Goal: Answer question/provide support: Share knowledge or assist other users

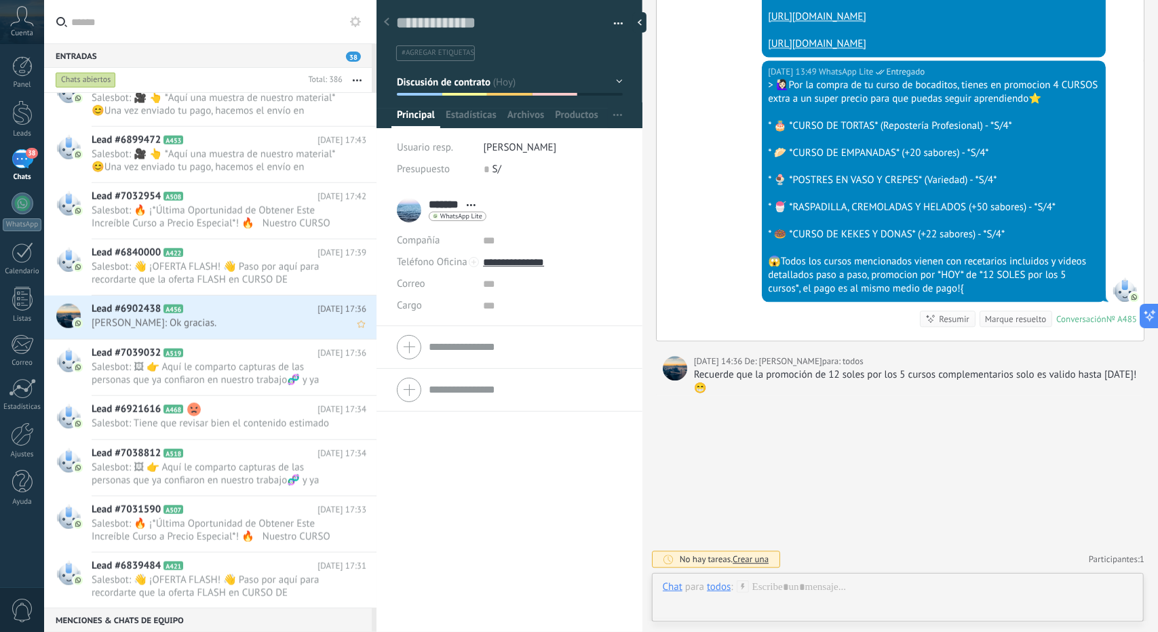
scroll to position [950, 0]
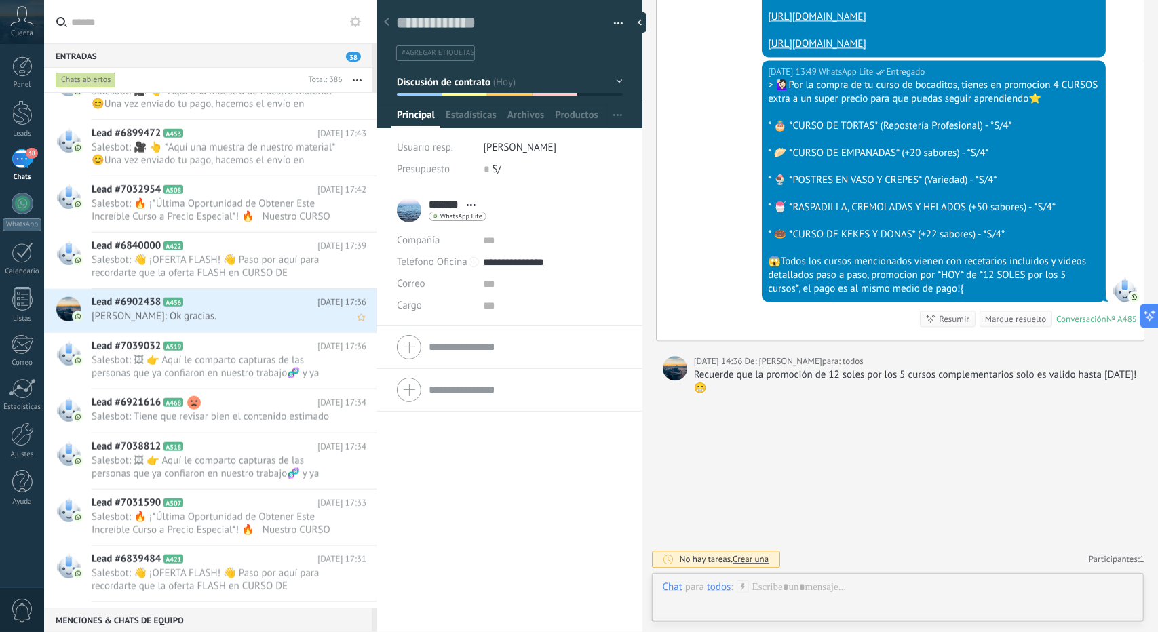
click at [246, 306] on h2 "Lead #6902438 A456" at bounding box center [205, 303] width 226 height 14
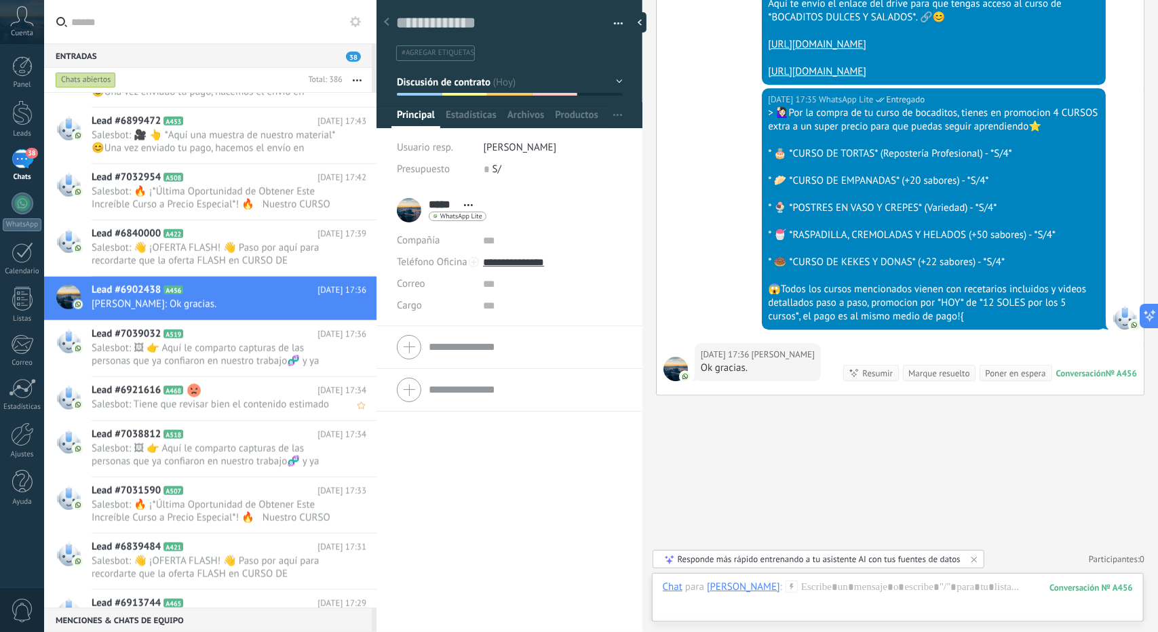
scroll to position [1018, 0]
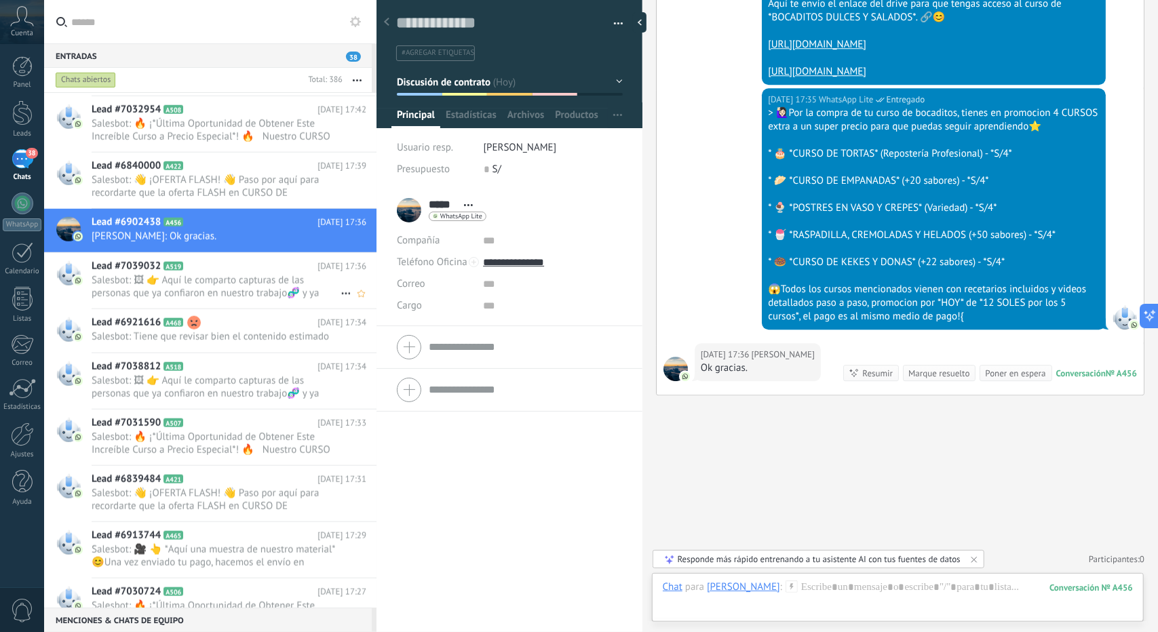
click at [212, 295] on span "Salesbot: 🖼 👉 Aquí le comparto capturas de las personas que ya confiaron en nue…" at bounding box center [216, 287] width 249 height 26
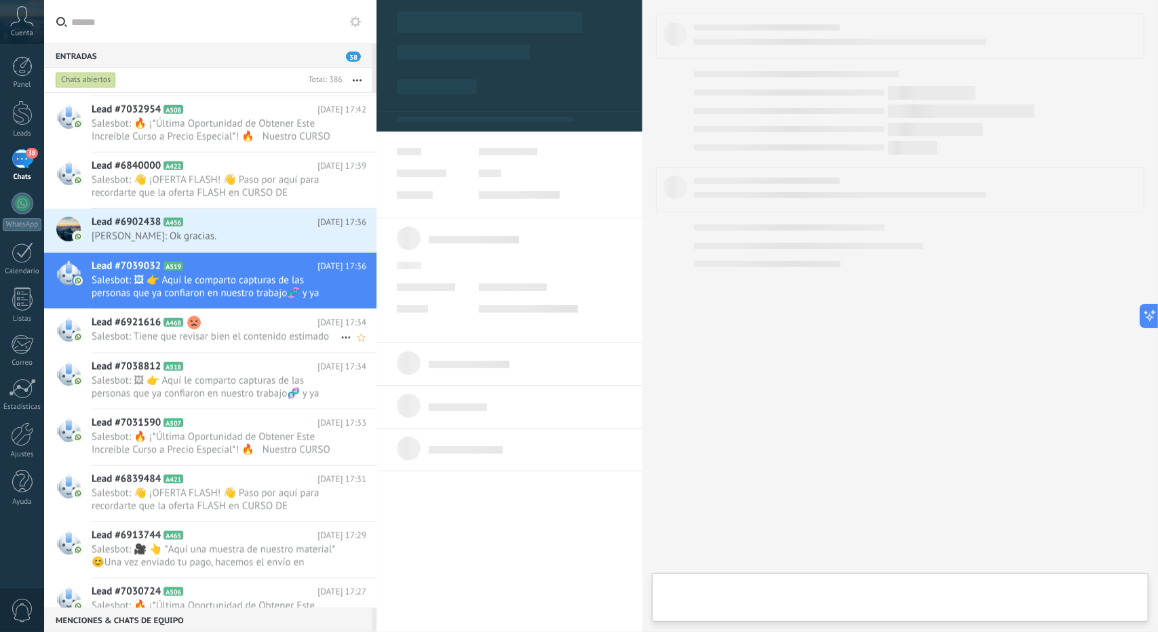
click at [247, 332] on span "Salesbot: Tiene que revisar bien el contenido estimado" at bounding box center [216, 336] width 249 height 13
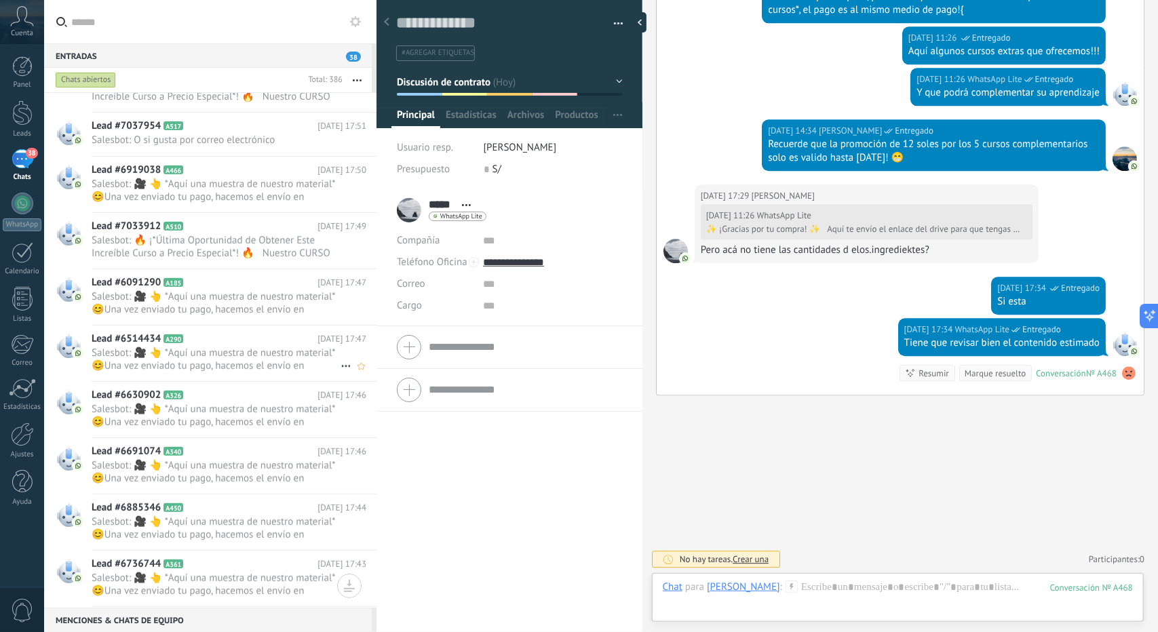
scroll to position [339, 0]
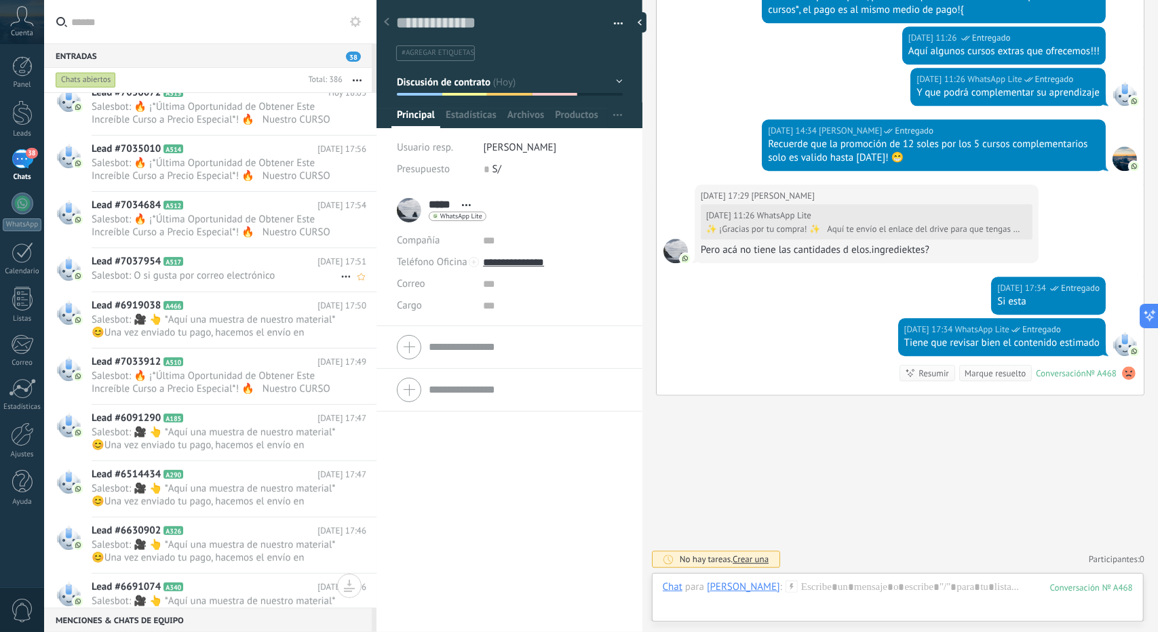
click at [261, 280] on div "Lead #7037954 A517 [DATE] 17:51 Salesbot: O si gusta por correo electrónico" at bounding box center [234, 269] width 285 height 43
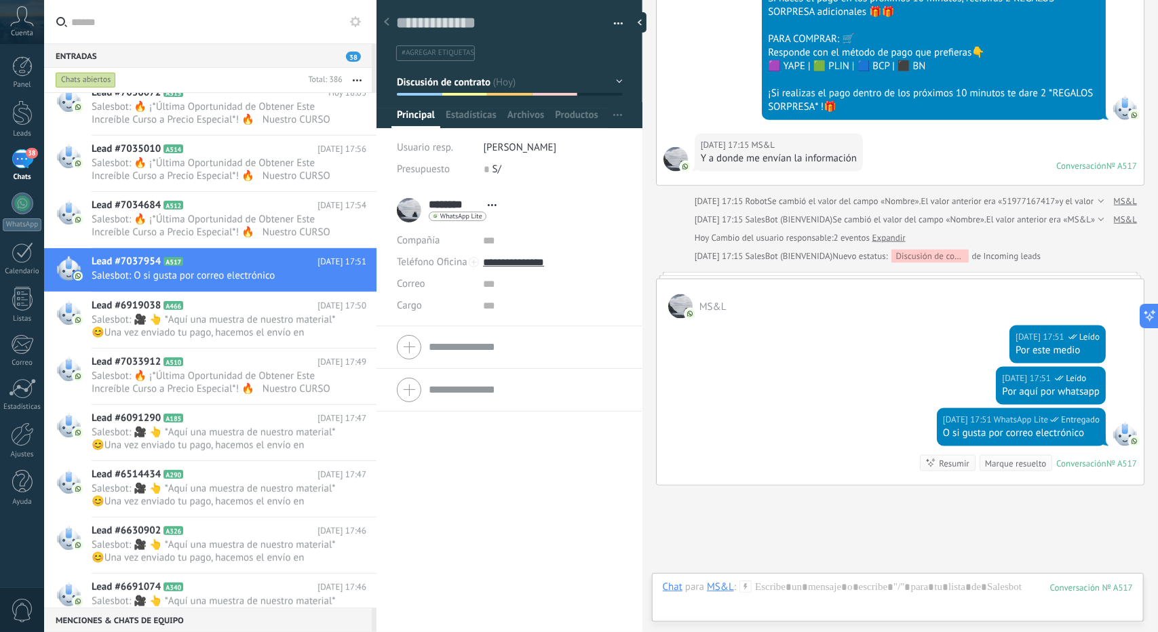
scroll to position [966, 0]
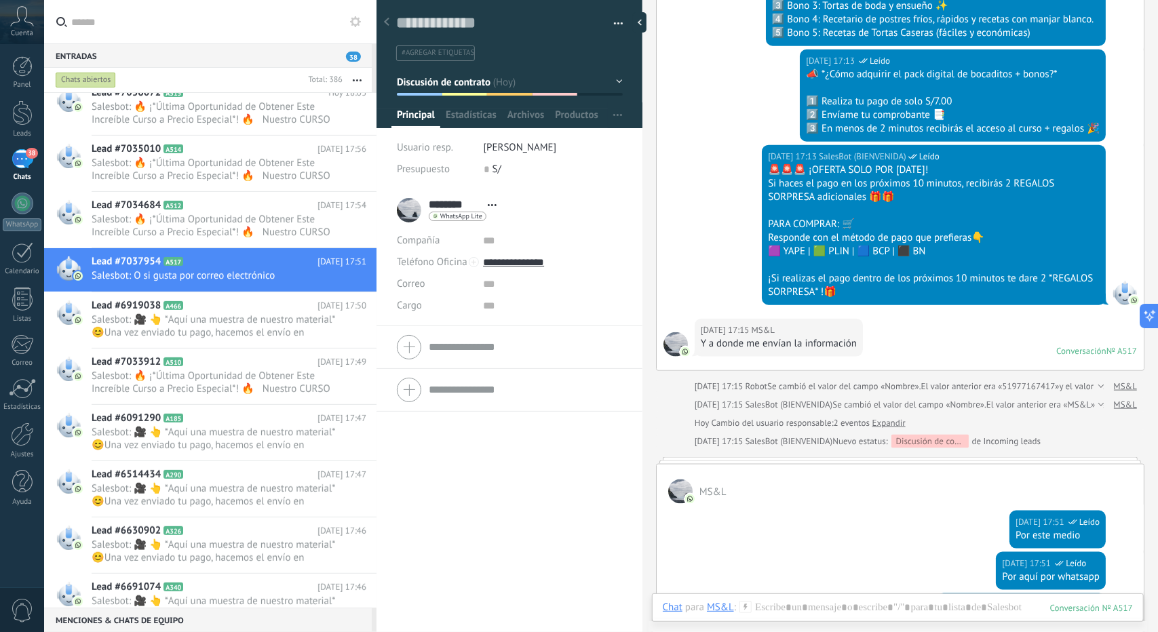
click at [487, 86] on span "Discusión de contrato" at bounding box center [444, 81] width 94 height 13
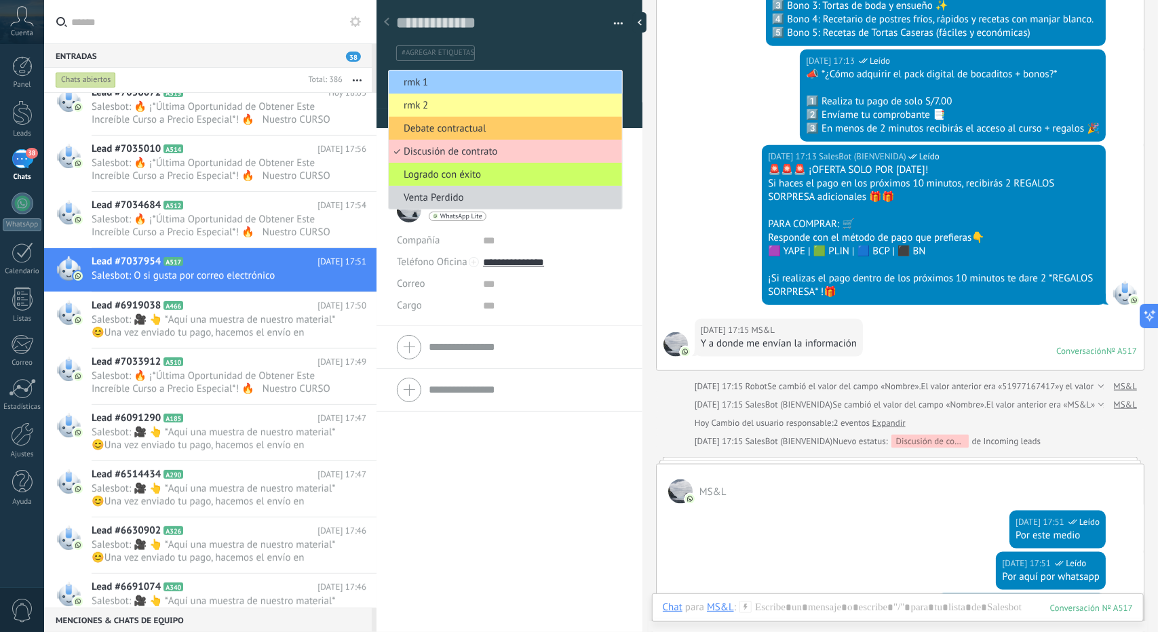
click at [484, 83] on span "rmk 1" at bounding box center [503, 82] width 229 height 13
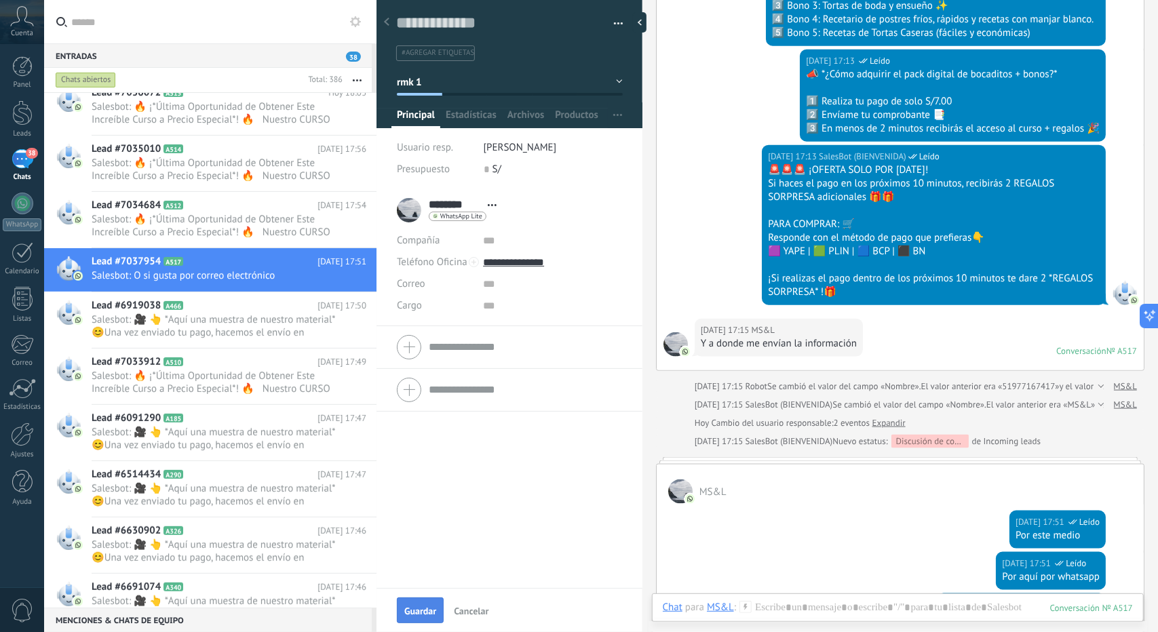
click at [433, 607] on span "Guardar" at bounding box center [420, 611] width 32 height 9
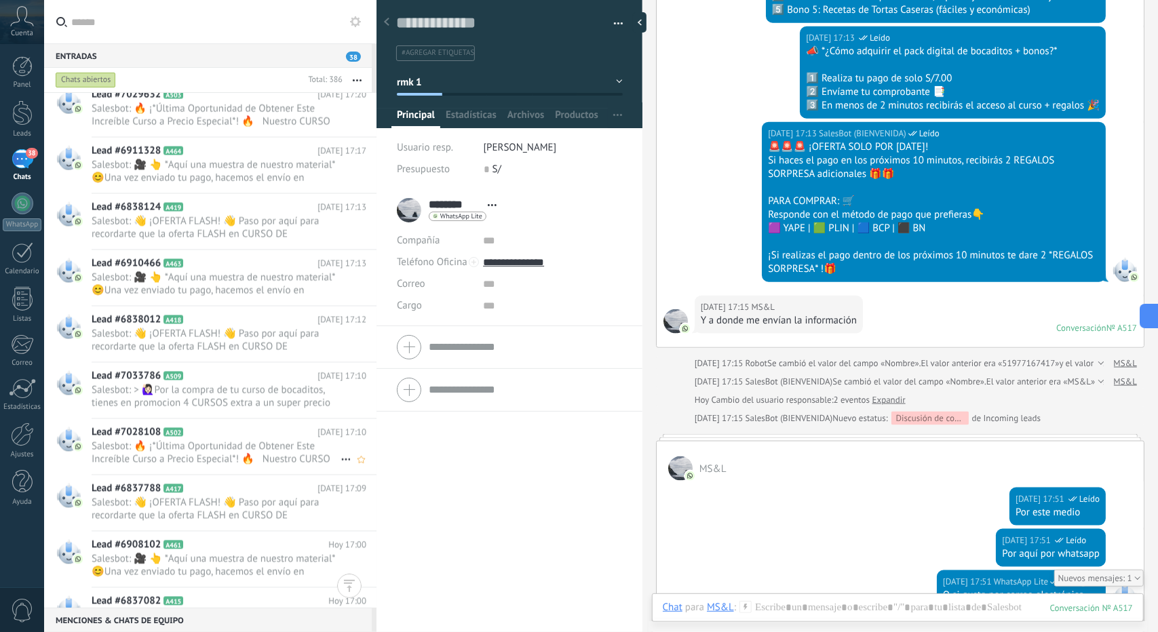
scroll to position [1900, 0]
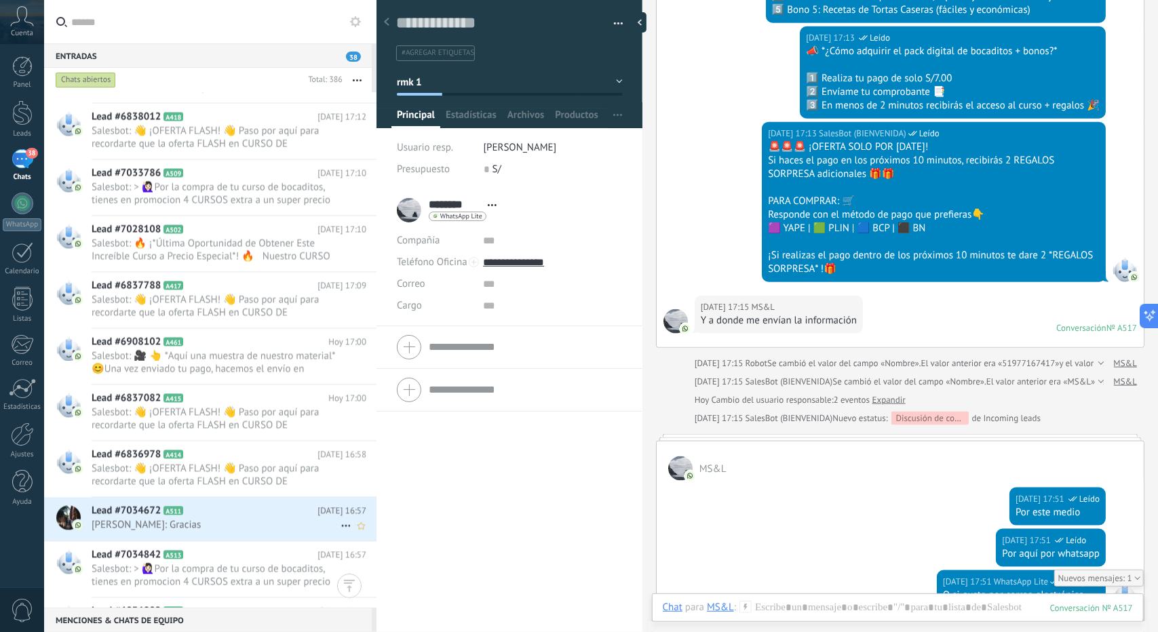
click at [252, 518] on span "[PERSON_NAME]: Gracias" at bounding box center [216, 524] width 249 height 13
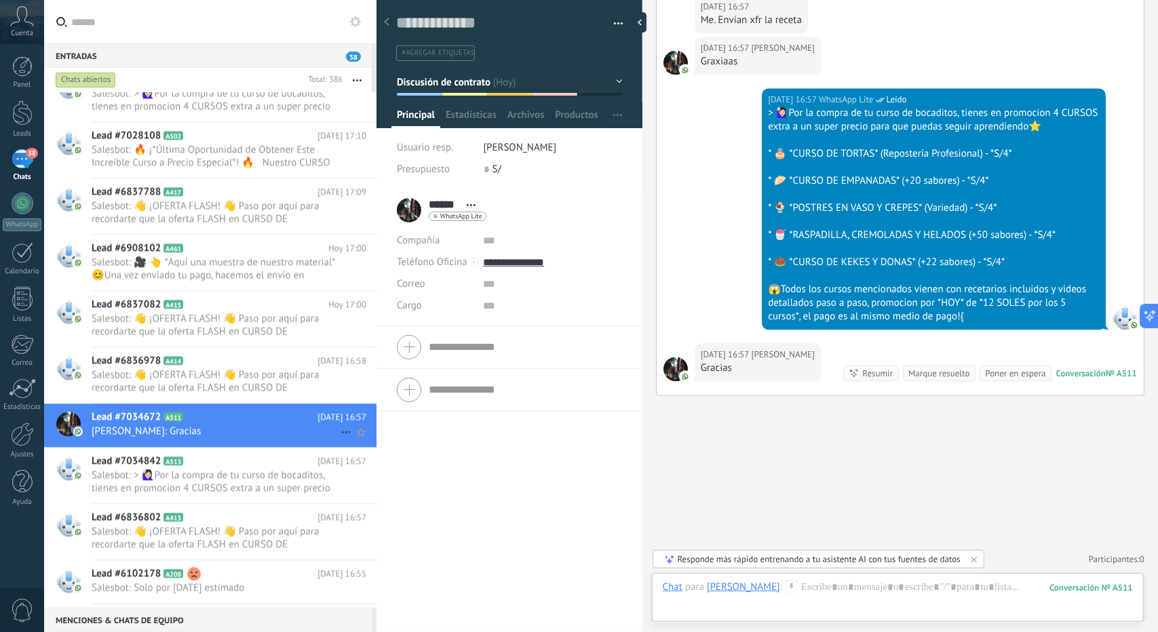
scroll to position [2103, 0]
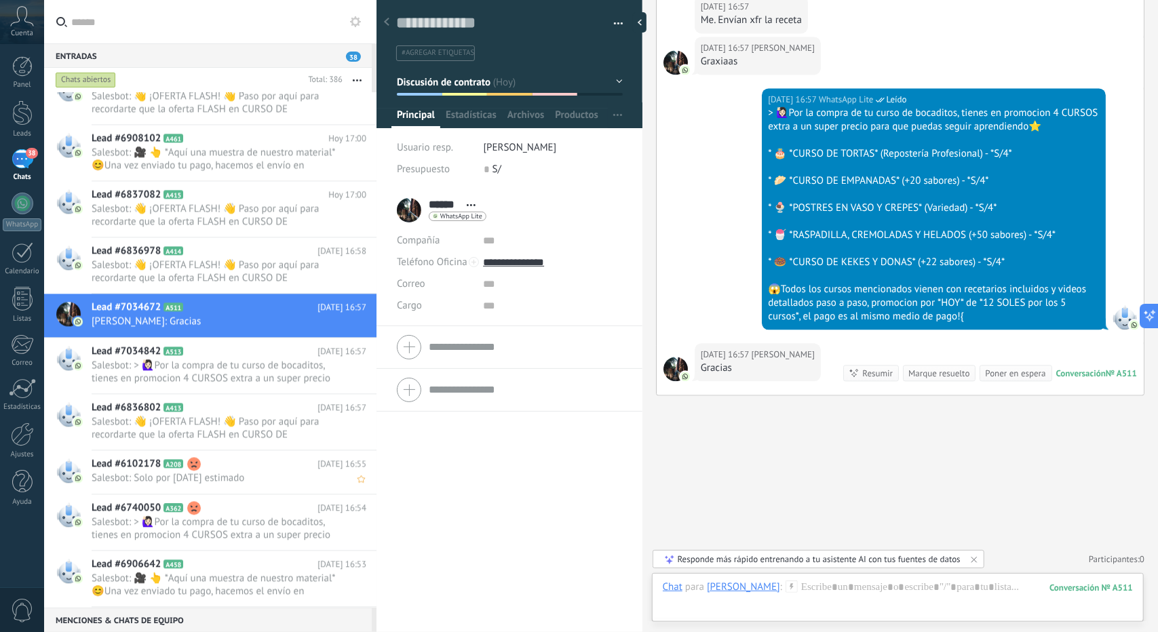
click at [255, 485] on div "Lead #6102178 A208 [DATE] 16:55 Salesbot: Solo por [DATE] estimado" at bounding box center [234, 472] width 285 height 43
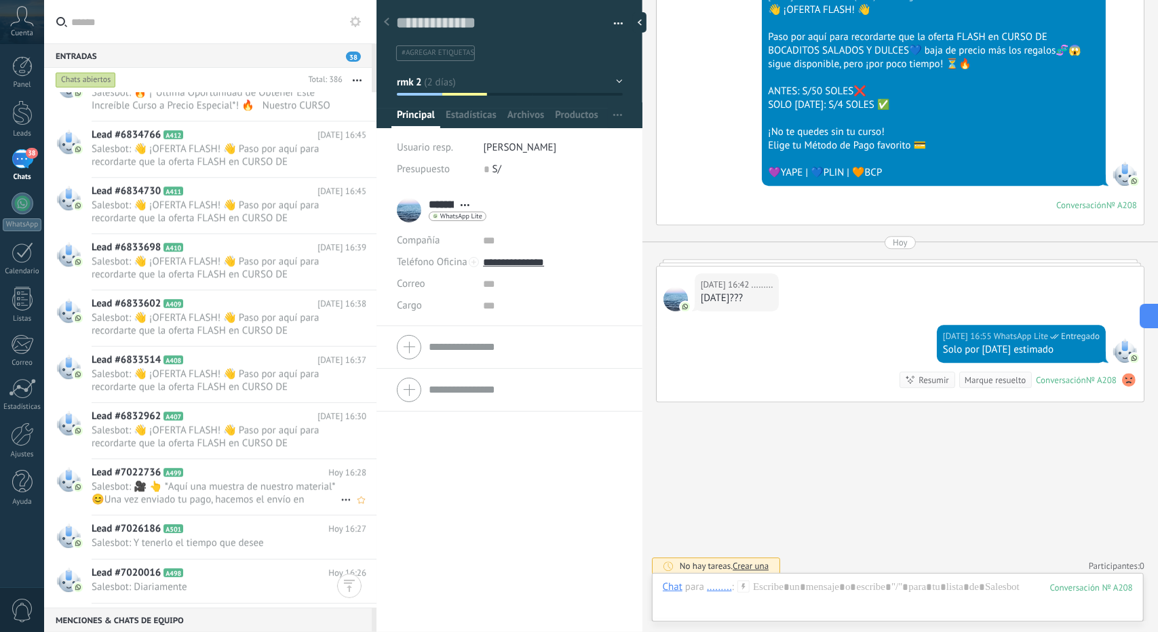
scroll to position [2850, 0]
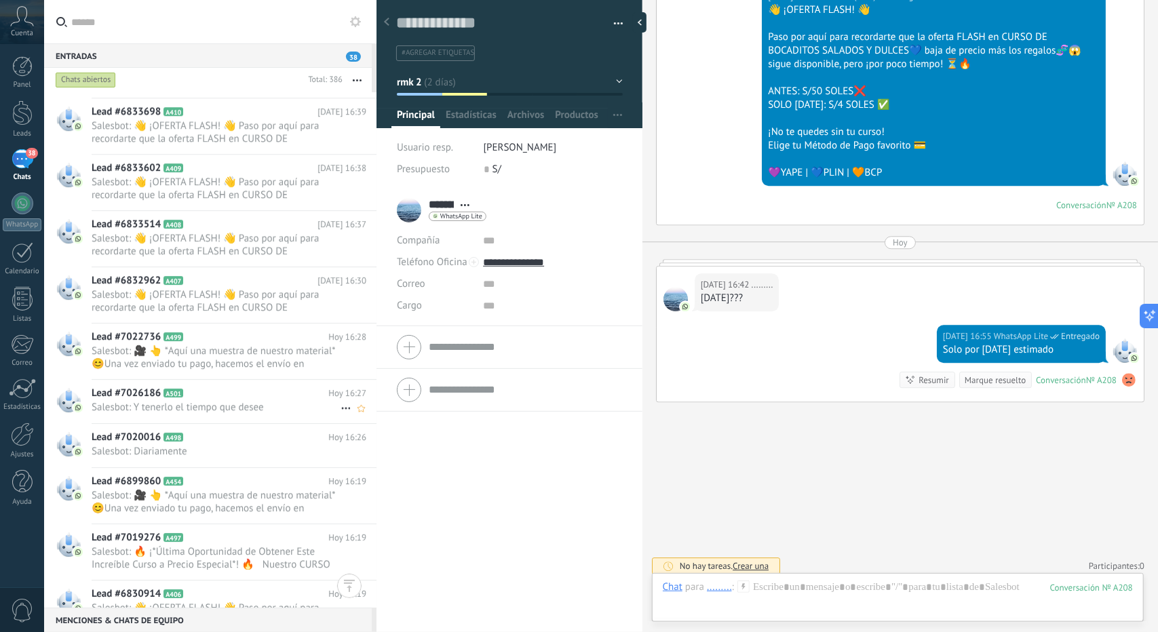
click at [205, 406] on span "Salesbot: Y tenerlo el tiempo que desee" at bounding box center [216, 407] width 249 height 13
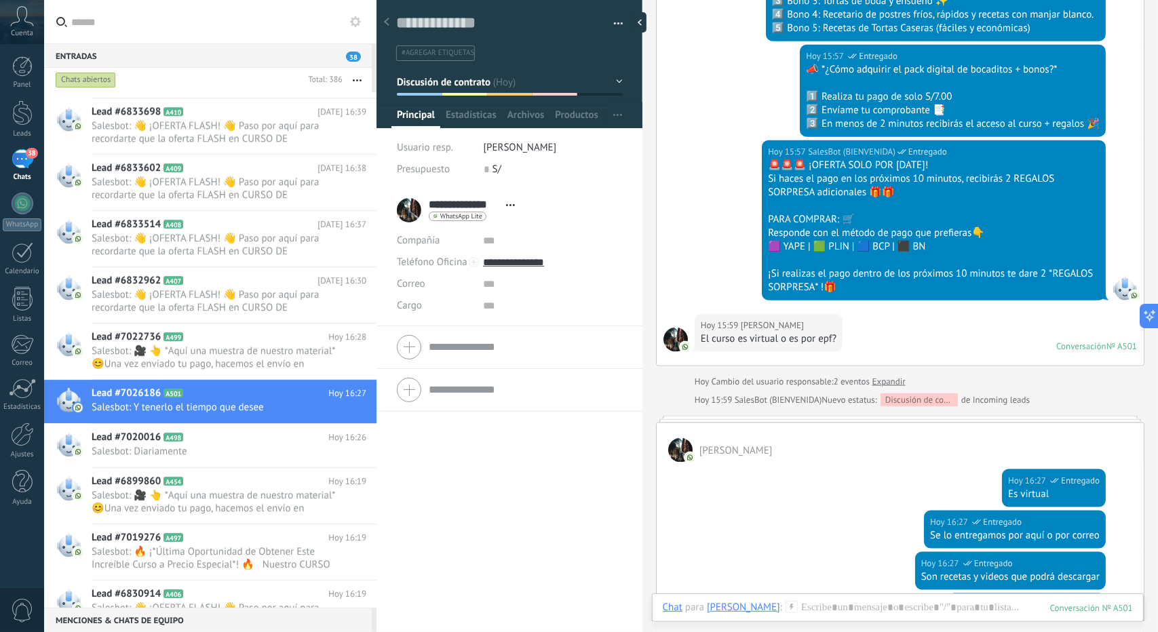
click at [437, 89] on button "Discusión de contrato" at bounding box center [510, 82] width 226 height 24
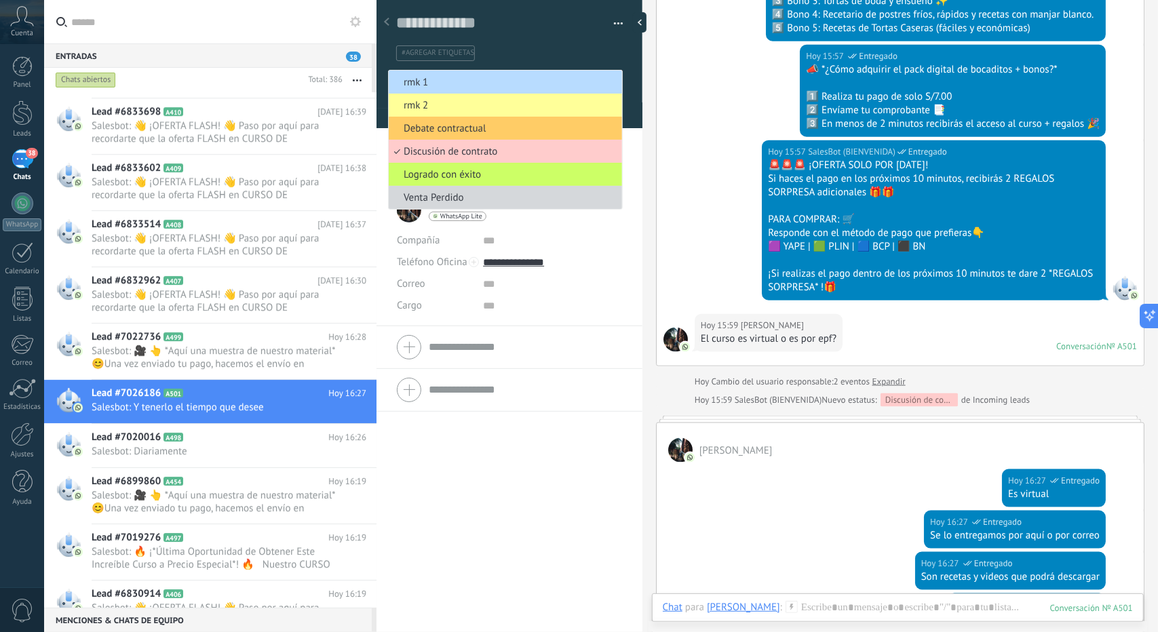
click at [448, 77] on span "rmk 1" at bounding box center [503, 82] width 229 height 13
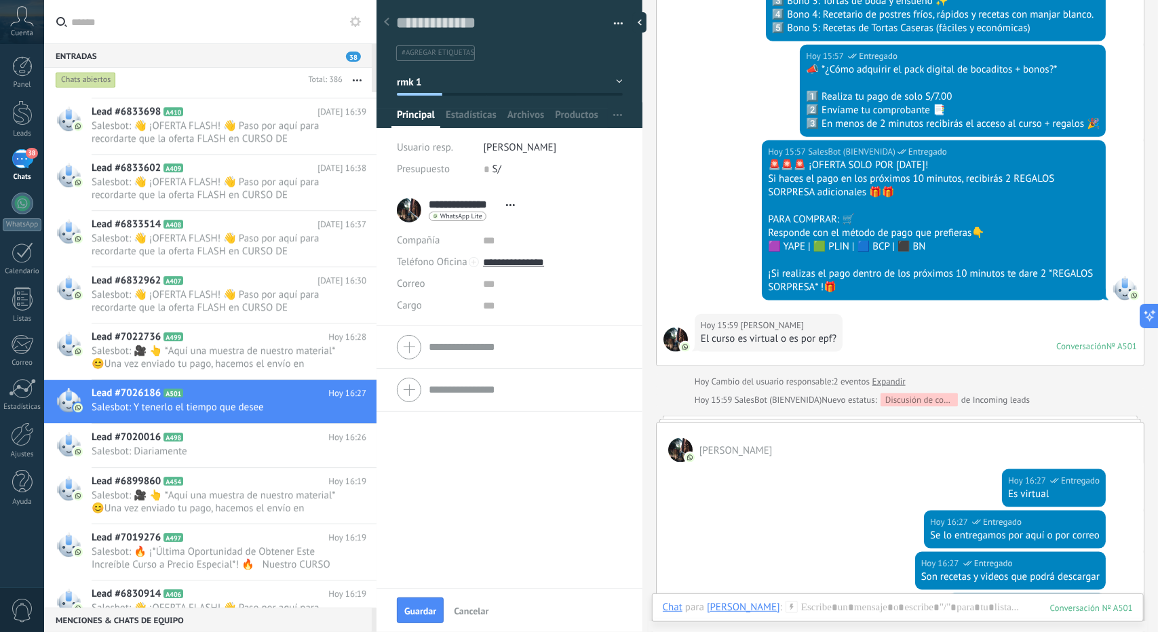
click at [420, 609] on span "Guardar" at bounding box center [420, 611] width 32 height 9
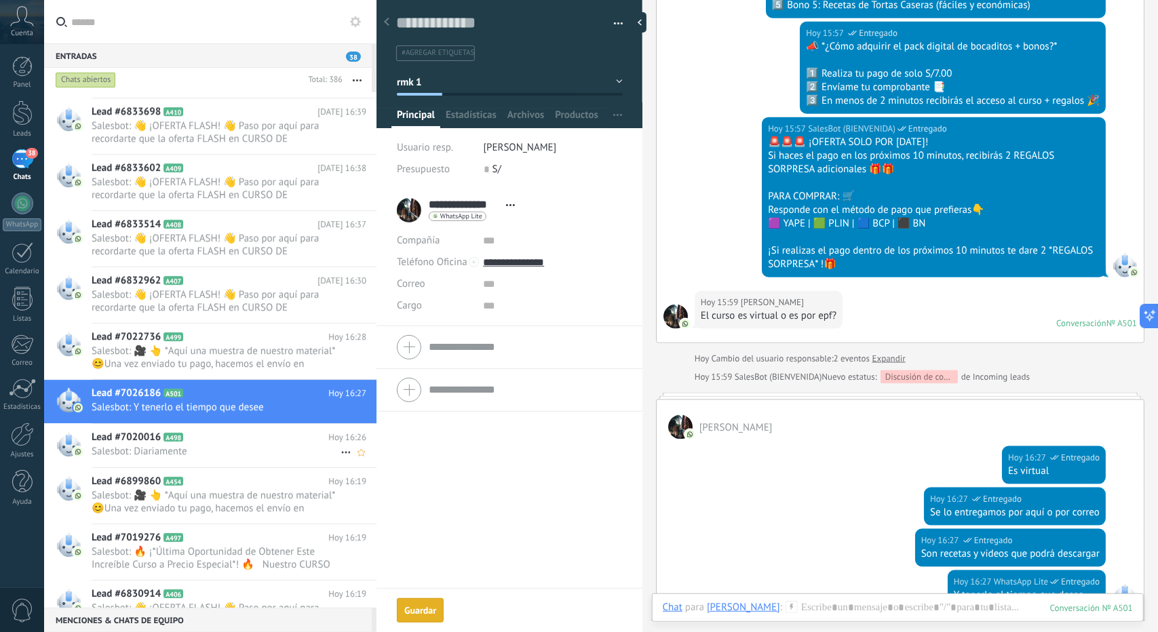
click at [153, 446] on span "Salesbot: Diariamente" at bounding box center [216, 451] width 249 height 13
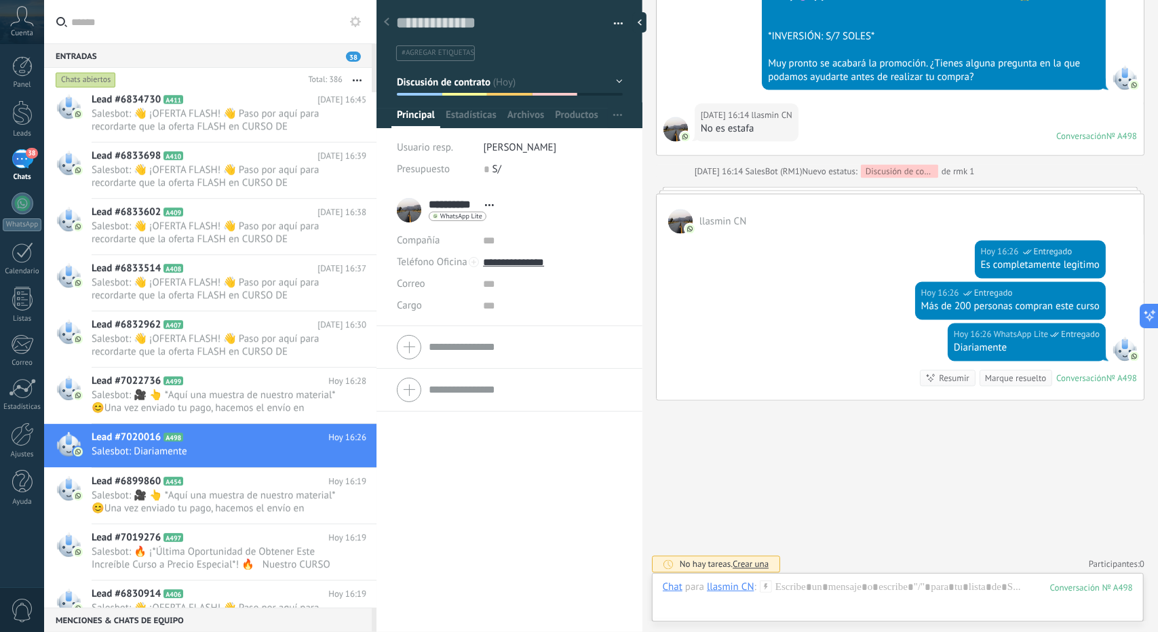
click at [444, 94] on div at bounding box center [464, 94] width 45 height 3
click at [440, 83] on span "Discusión de contrato" at bounding box center [444, 81] width 94 height 13
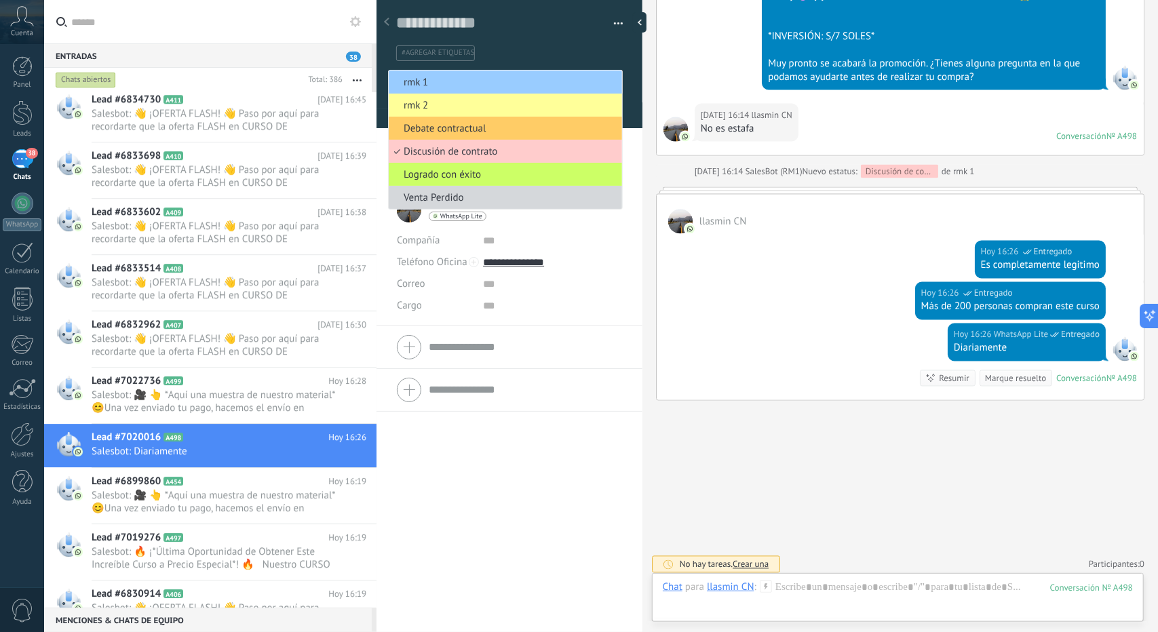
click at [440, 82] on span "rmk 1" at bounding box center [503, 82] width 229 height 13
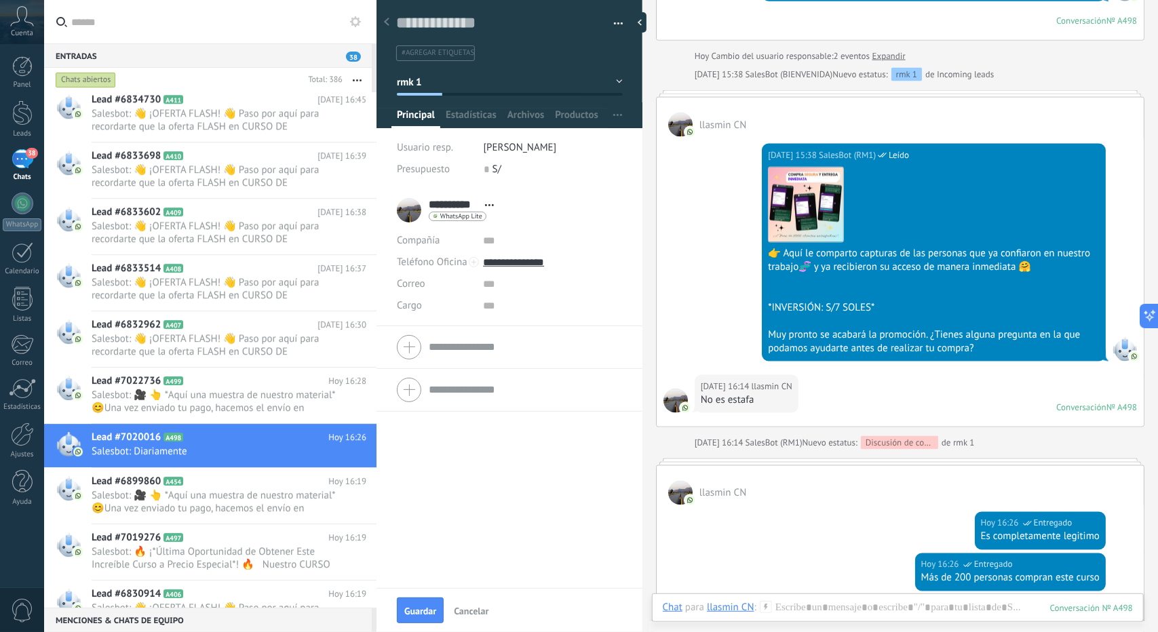
click at [463, 86] on button "rmk 1" at bounding box center [510, 82] width 226 height 24
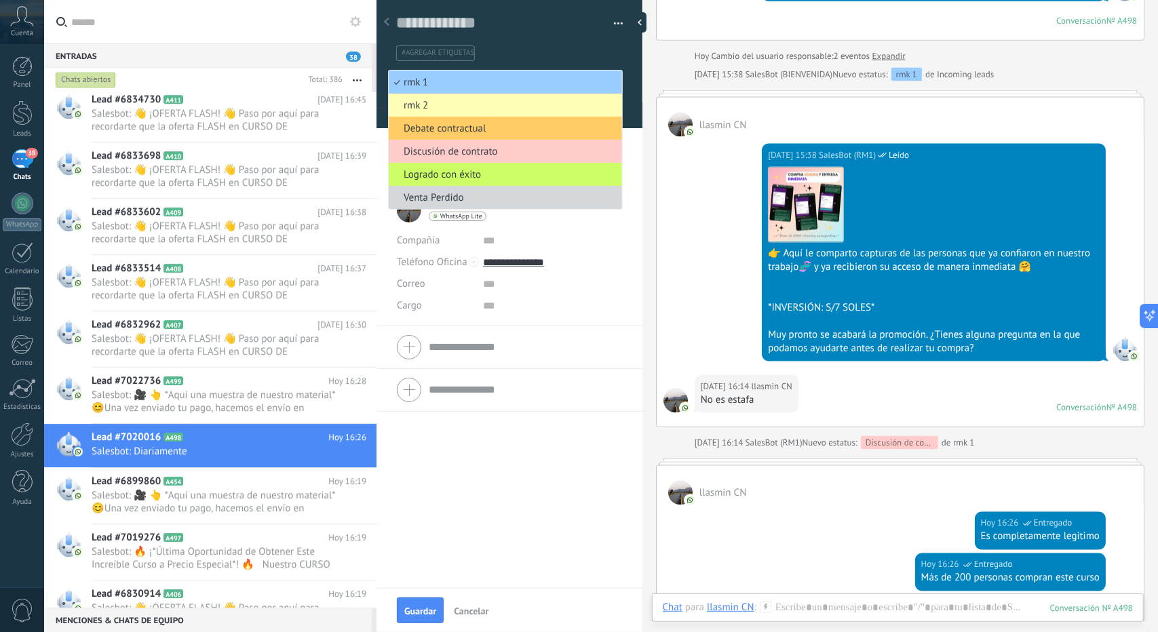
click at [460, 100] on span "rmk 2" at bounding box center [503, 105] width 229 height 13
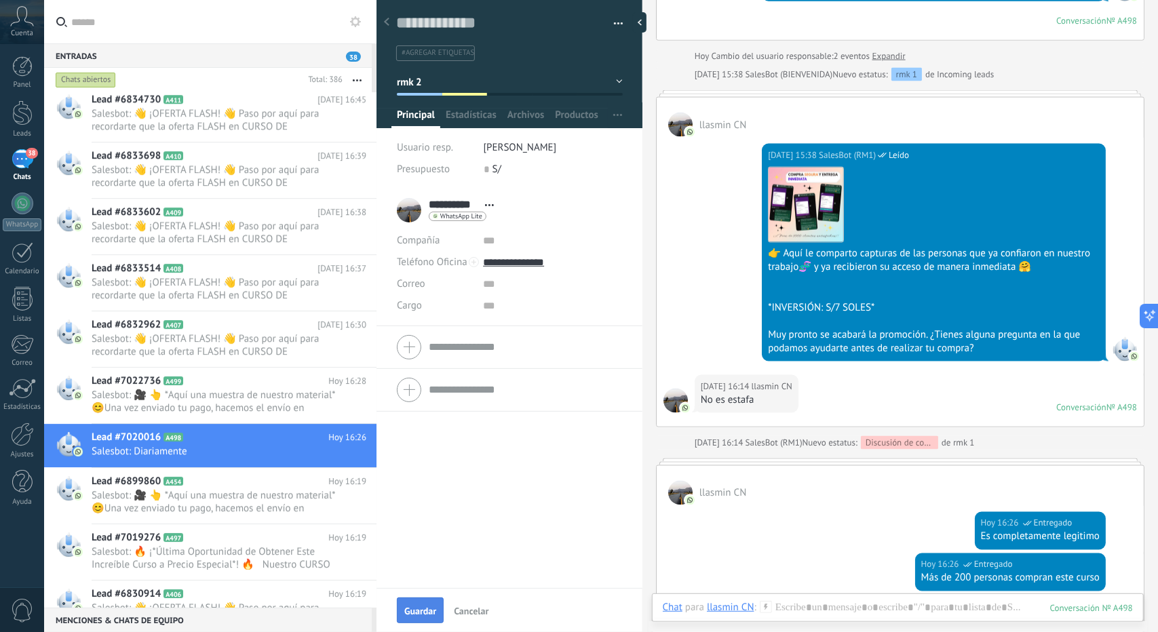
click at [419, 617] on button "Guardar" at bounding box center [420, 611] width 47 height 26
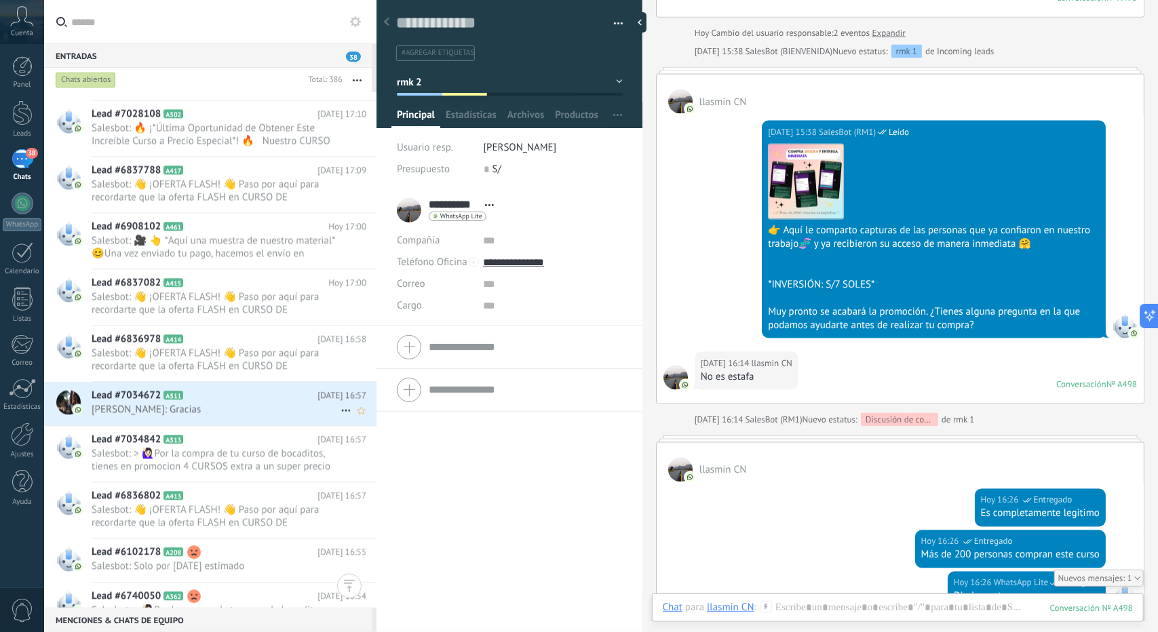
click at [225, 409] on span "[PERSON_NAME]: Gracias" at bounding box center [216, 409] width 249 height 13
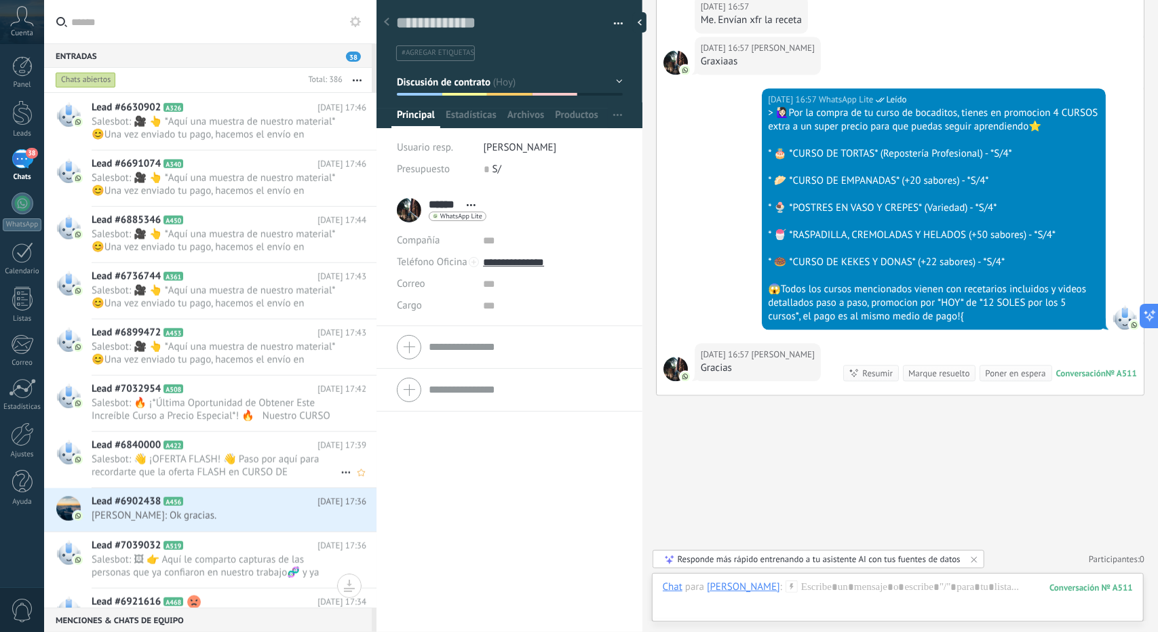
scroll to position [831, 0]
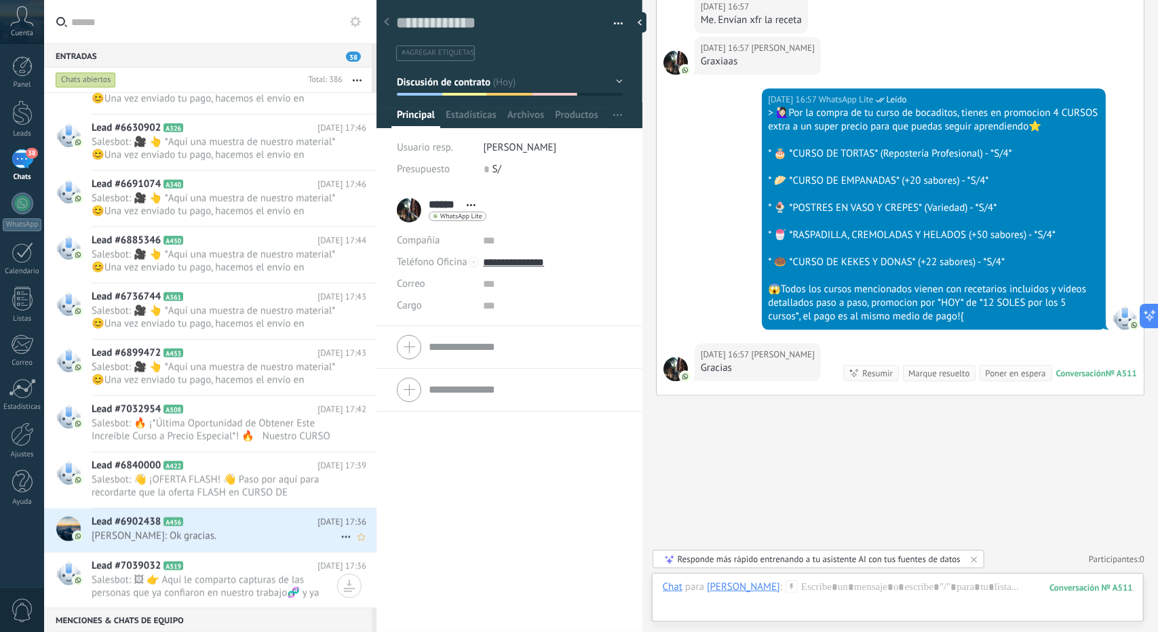
click at [237, 530] on span "[PERSON_NAME]: Ok gracias." at bounding box center [216, 536] width 249 height 13
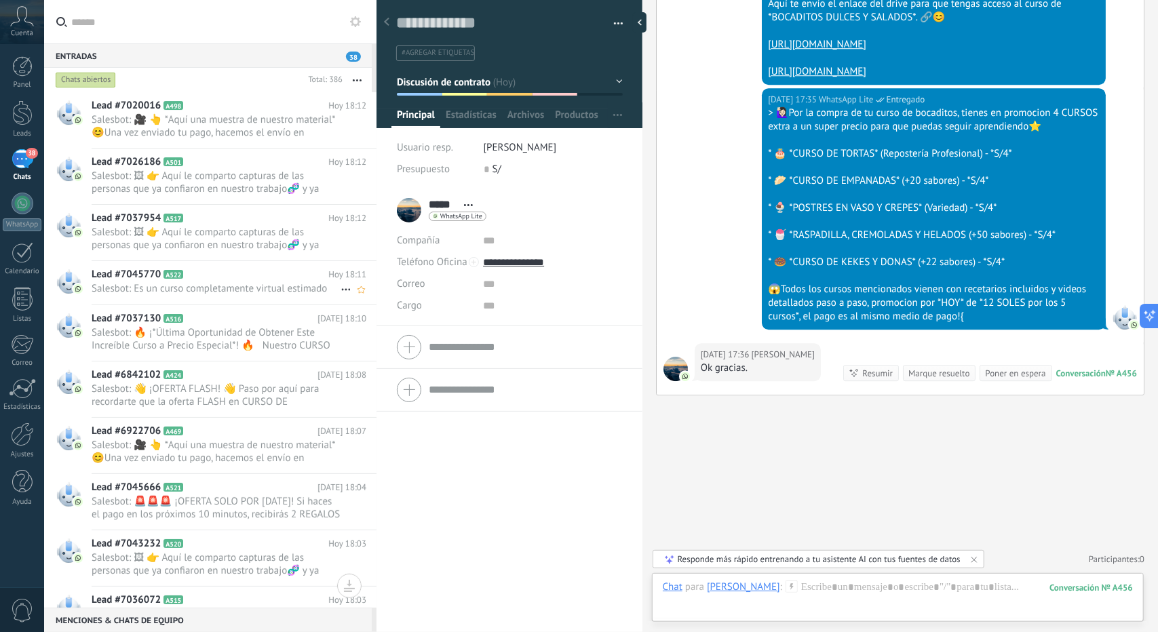
click at [235, 278] on h2 "Lead #7045770 A522" at bounding box center [210, 275] width 237 height 14
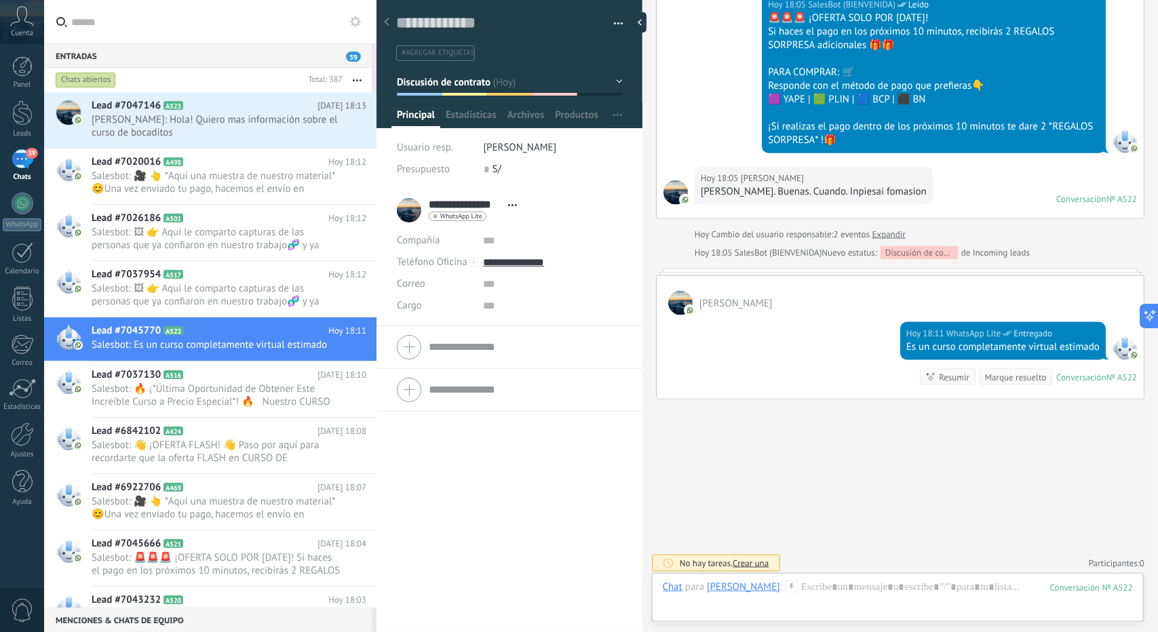
click at [470, 86] on span "Discusión de contrato" at bounding box center [444, 81] width 94 height 13
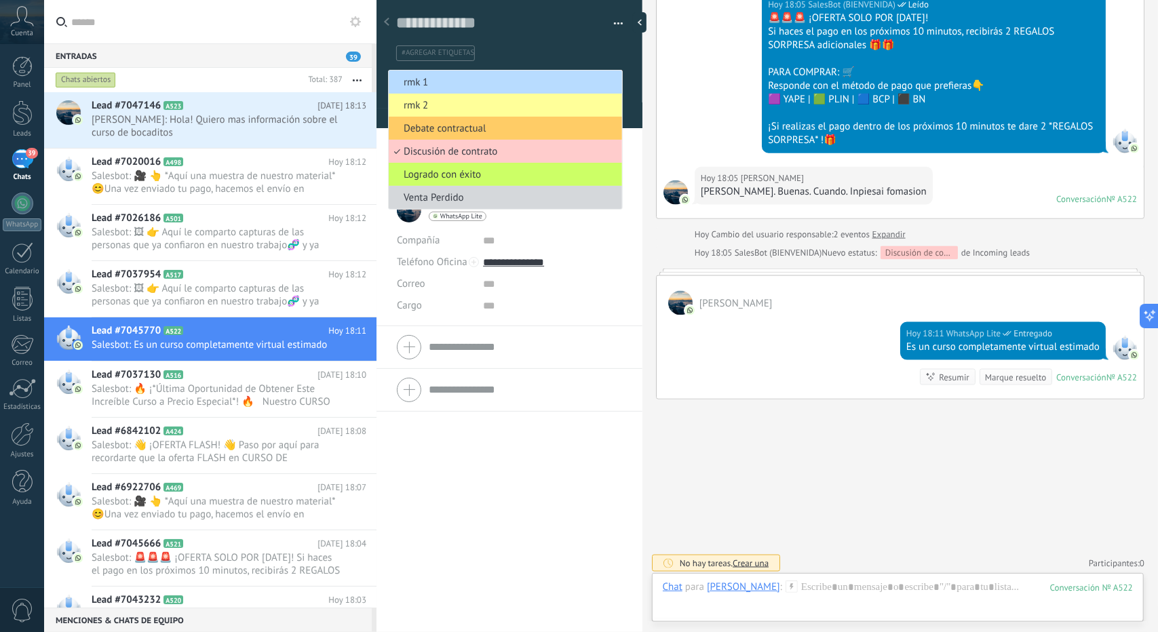
click at [470, 87] on span "rmk 1" at bounding box center [503, 82] width 229 height 13
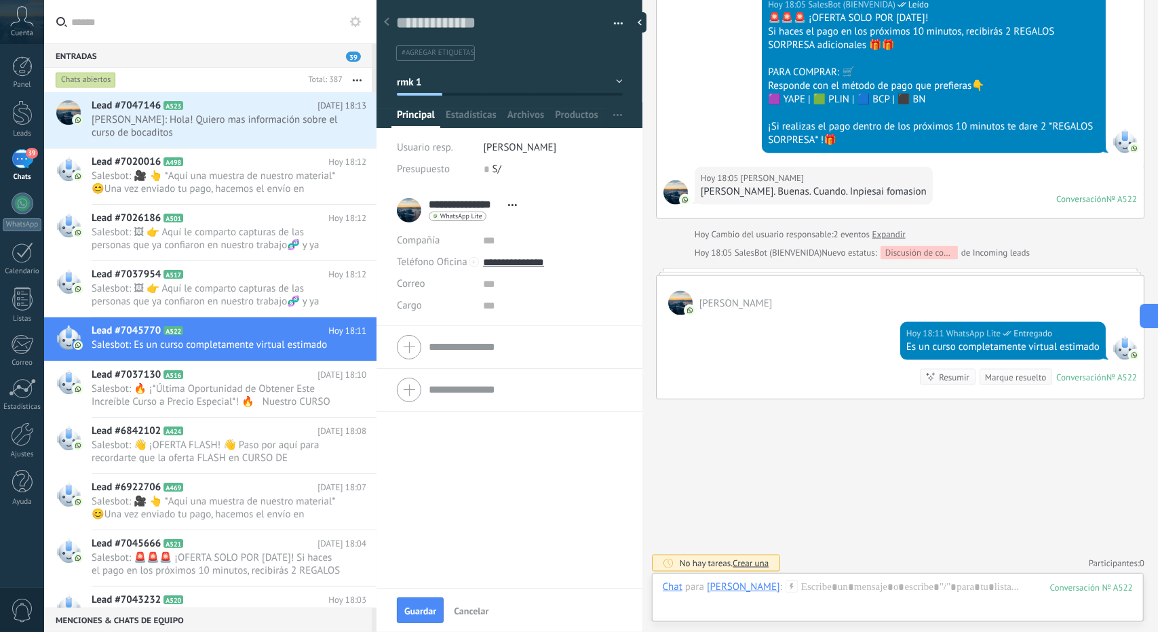
click at [429, 598] on div "Guardar Cancelar" at bounding box center [510, 610] width 266 height 44
click at [421, 607] on span "Guardar" at bounding box center [420, 611] width 32 height 9
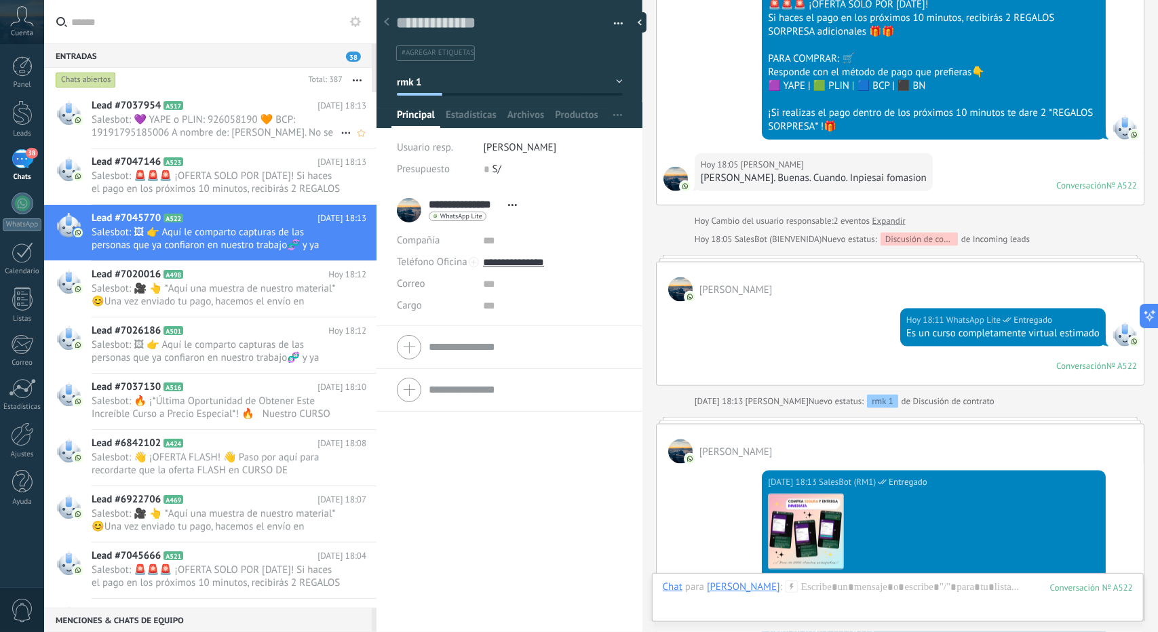
click at [224, 126] on span "Salesbot: 💜 YAPE o PLIN: 926058190 🧡 BCP: 19191795185006 A nombre de: [PERSON_N…" at bounding box center [216, 126] width 249 height 26
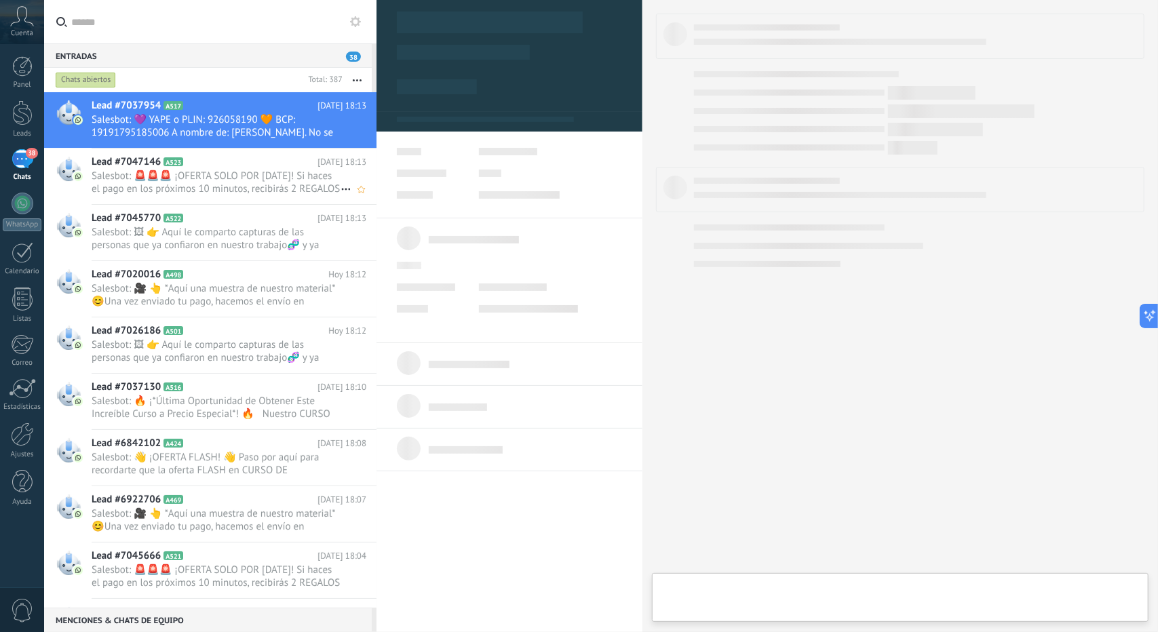
scroll to position [20, 0]
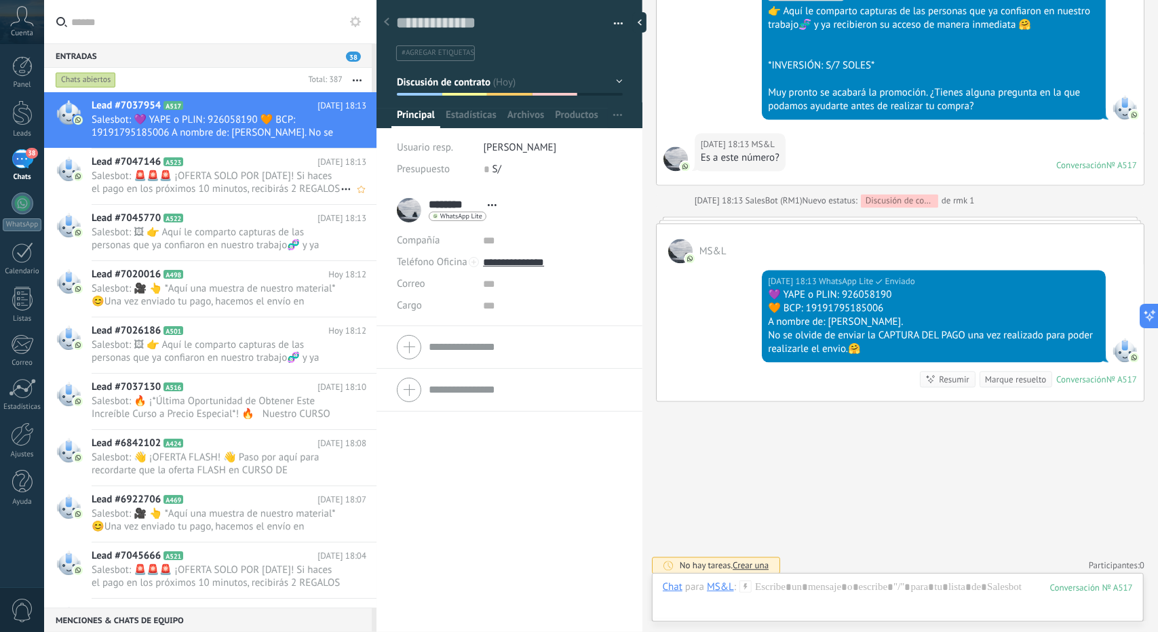
click at [222, 170] on span "Salesbot: 🚨🚨🚨 ¡OFERTA SOLO POR [DATE]! Si haces el pago en los próximos 10 minu…" at bounding box center [216, 183] width 249 height 26
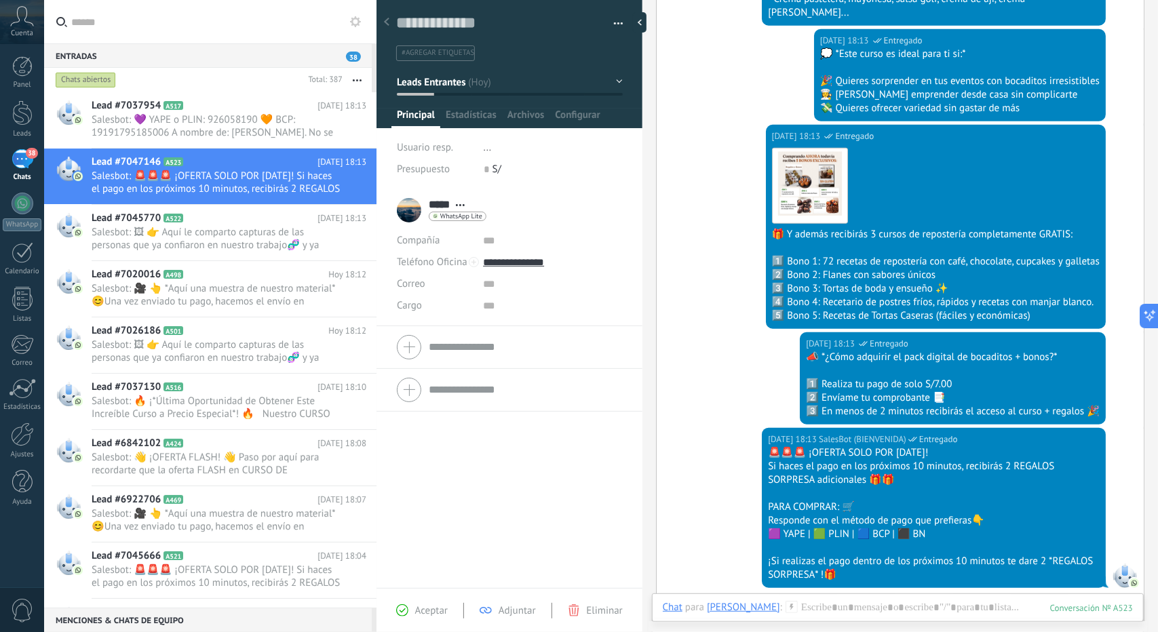
scroll to position [912, 0]
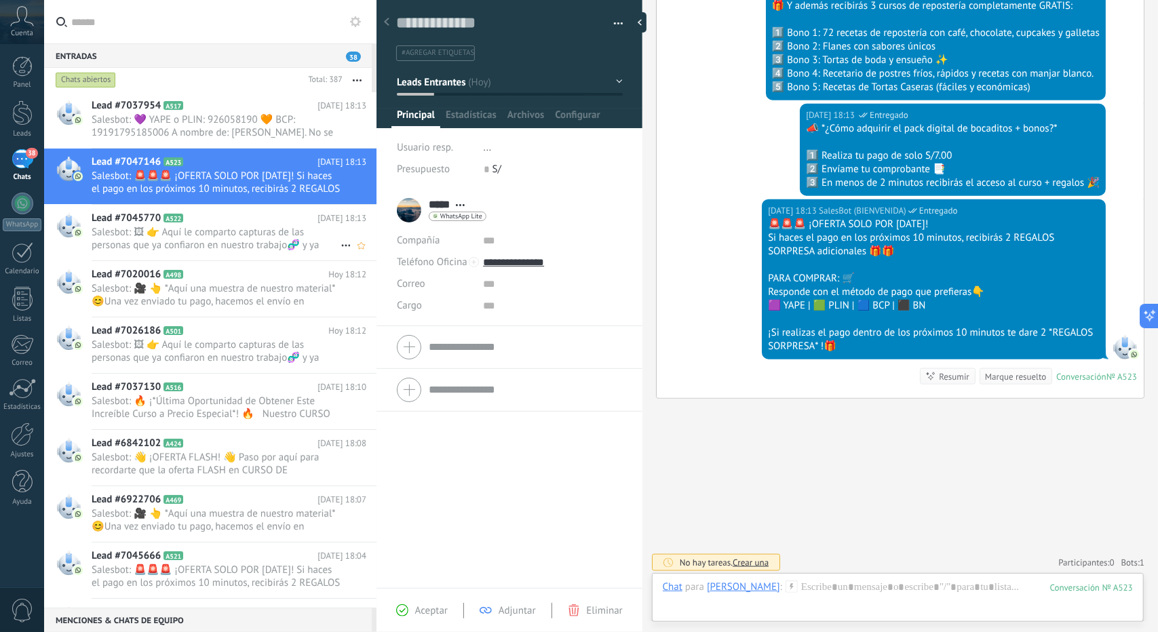
click at [228, 246] on span "Salesbot: 🖼 👉 Aquí le comparto capturas de las personas que ya confiaron en nue…" at bounding box center [216, 239] width 249 height 26
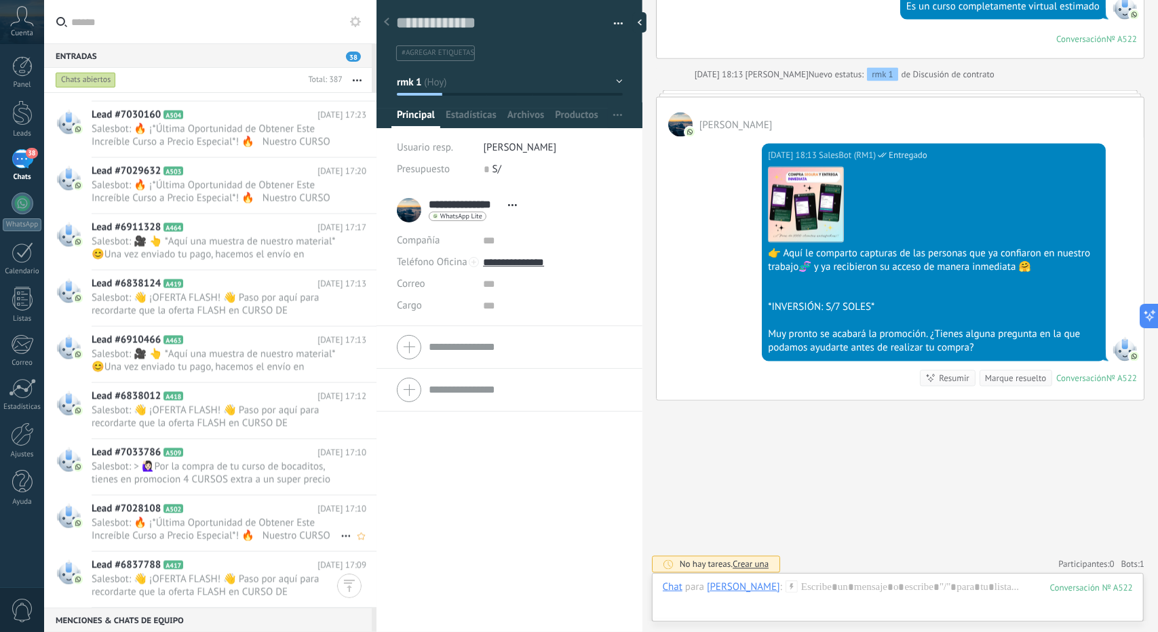
scroll to position [2103, 0]
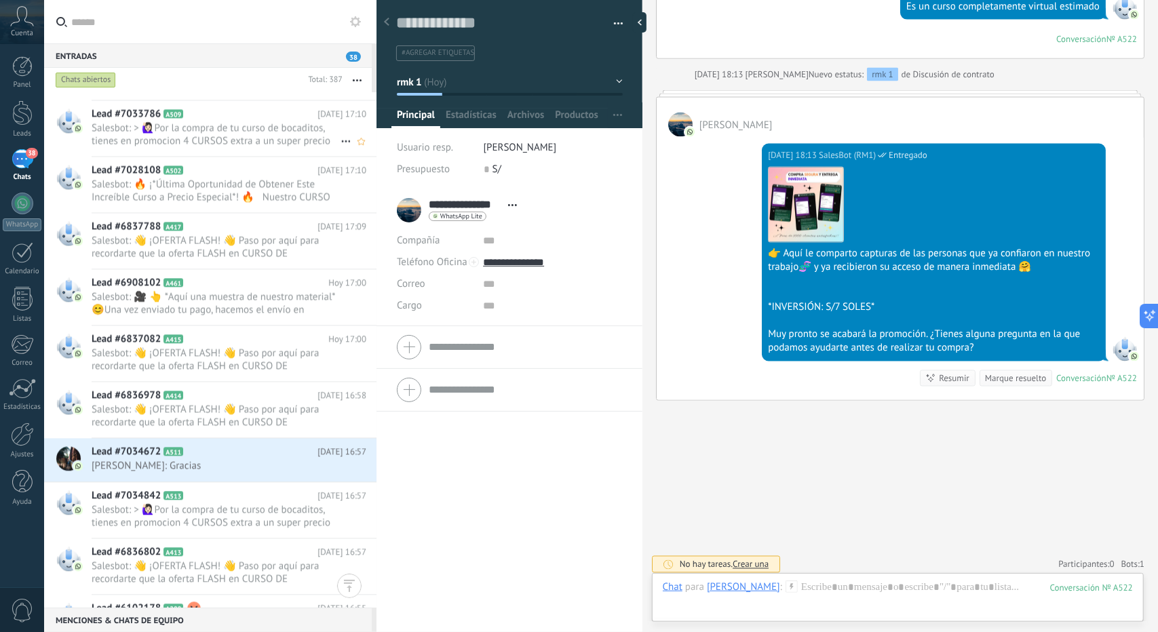
click at [202, 138] on span "Salesbot: > 🙋🏻‍♀Por la compra de tu curso de bocaditos, tienes en promocion 4 C…" at bounding box center [216, 134] width 249 height 26
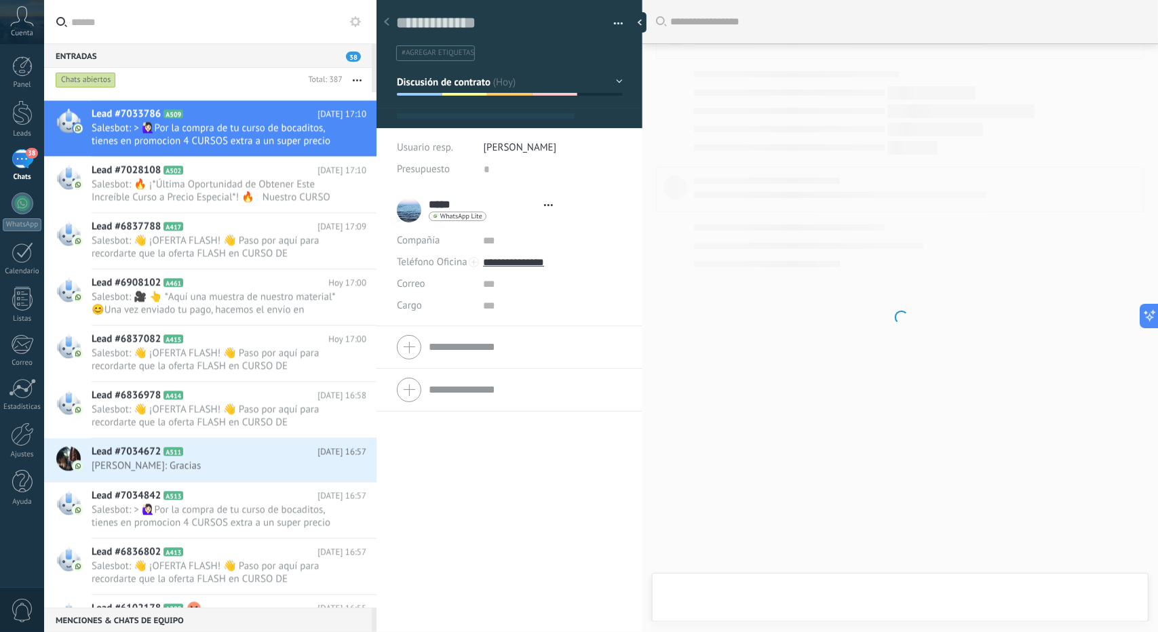
type textarea "**********"
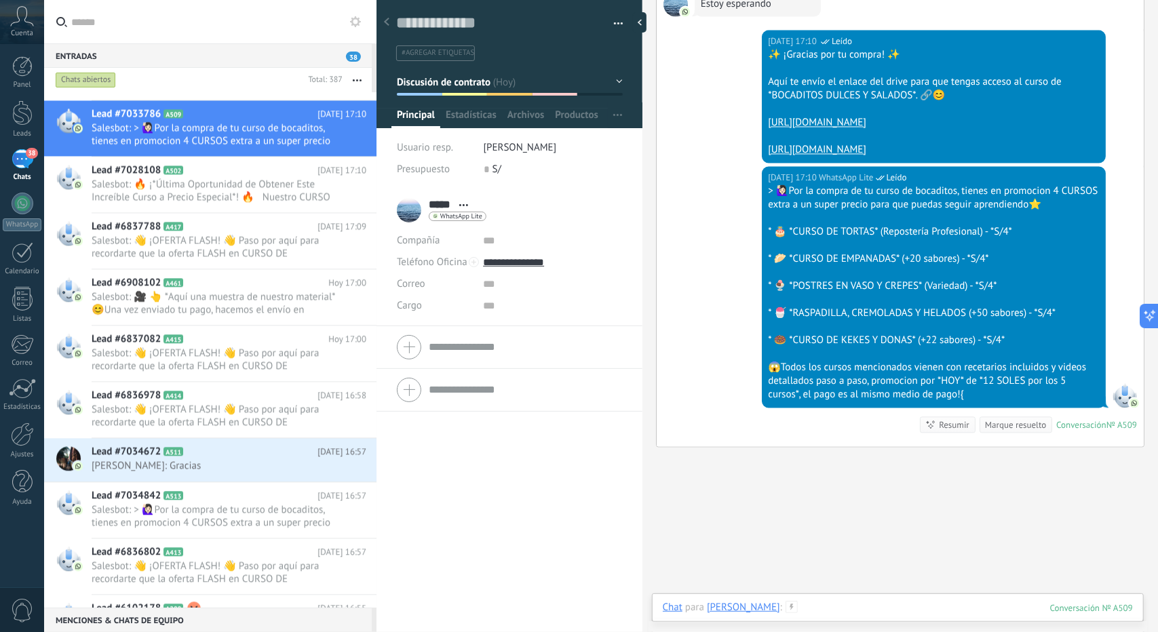
click at [828, 611] on div at bounding box center [898, 621] width 470 height 41
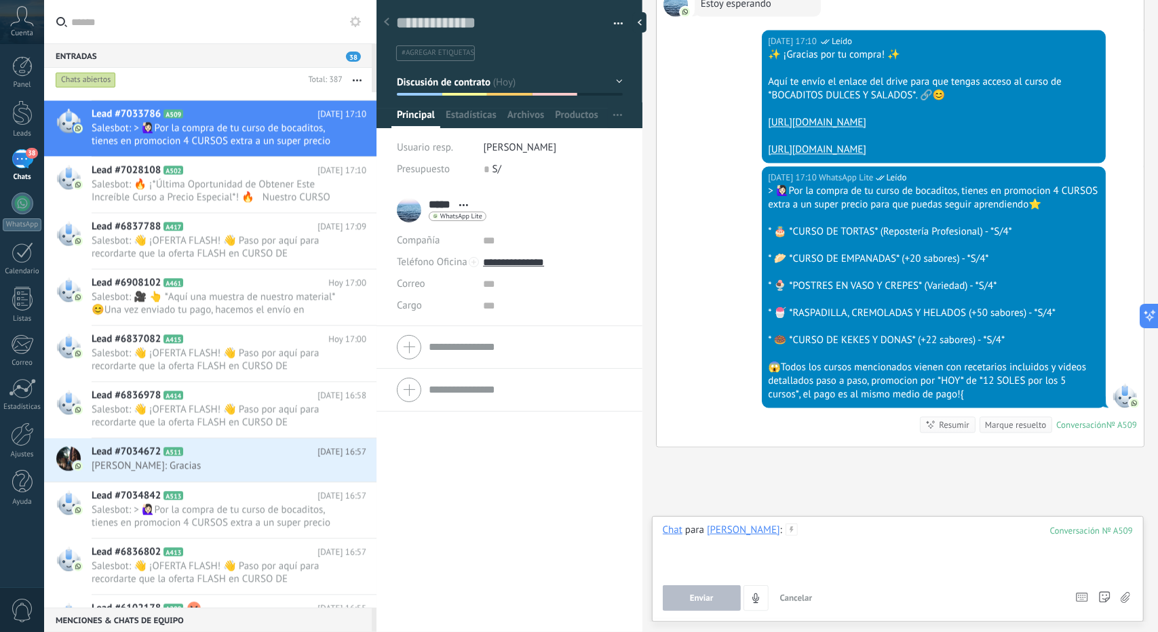
paste div
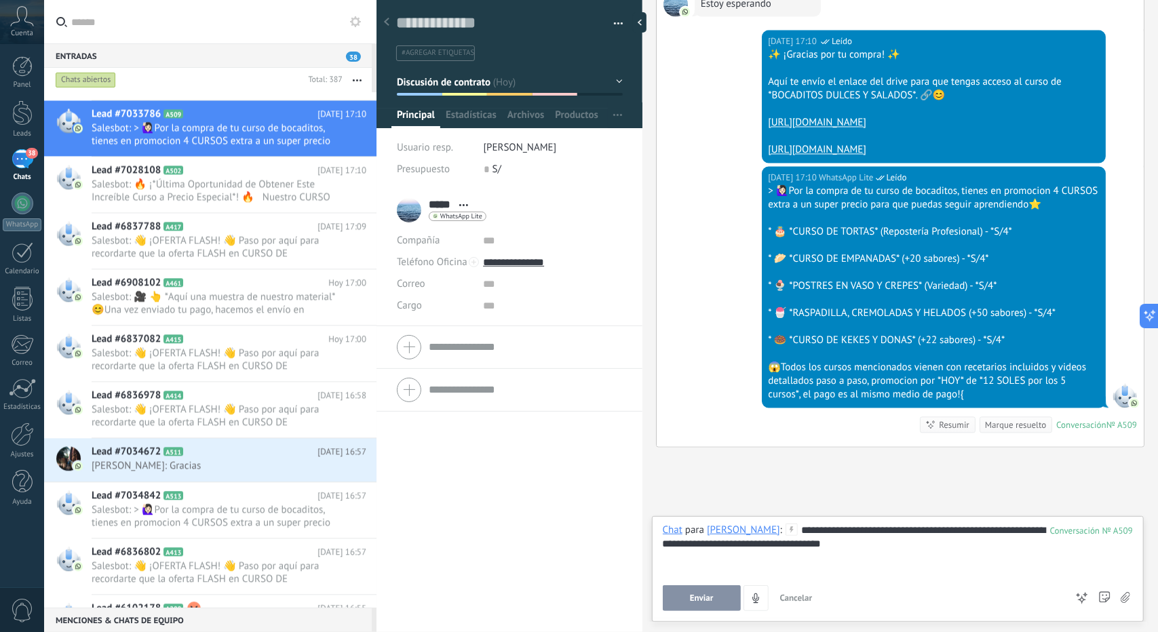
click at [711, 592] on button "Enviar" at bounding box center [702, 599] width 78 height 26
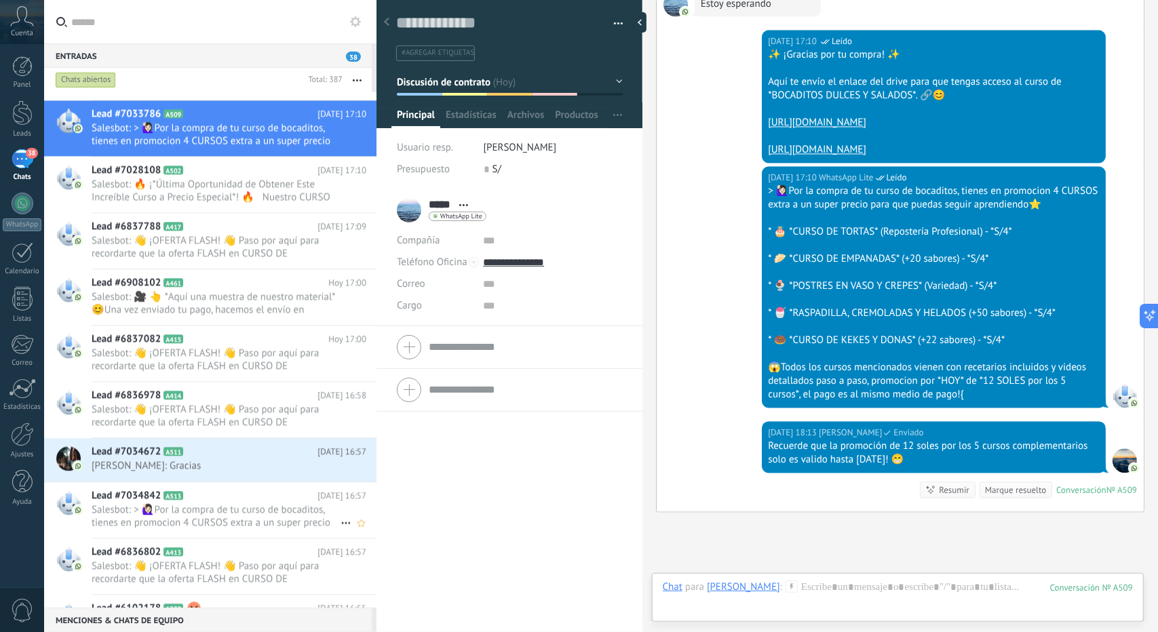
scroll to position [1820, 0]
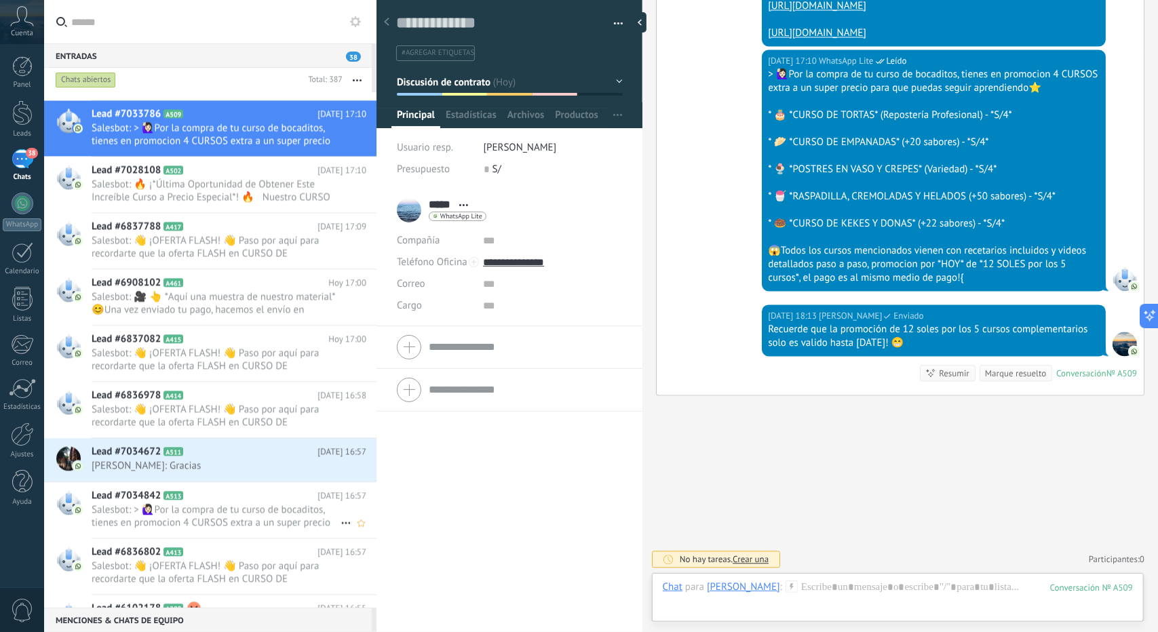
click at [184, 512] on span "Salesbot: > 🙋🏻‍♀Por la compra de tu curso de bocaditos, tienes en promocion 4 C…" at bounding box center [216, 516] width 249 height 26
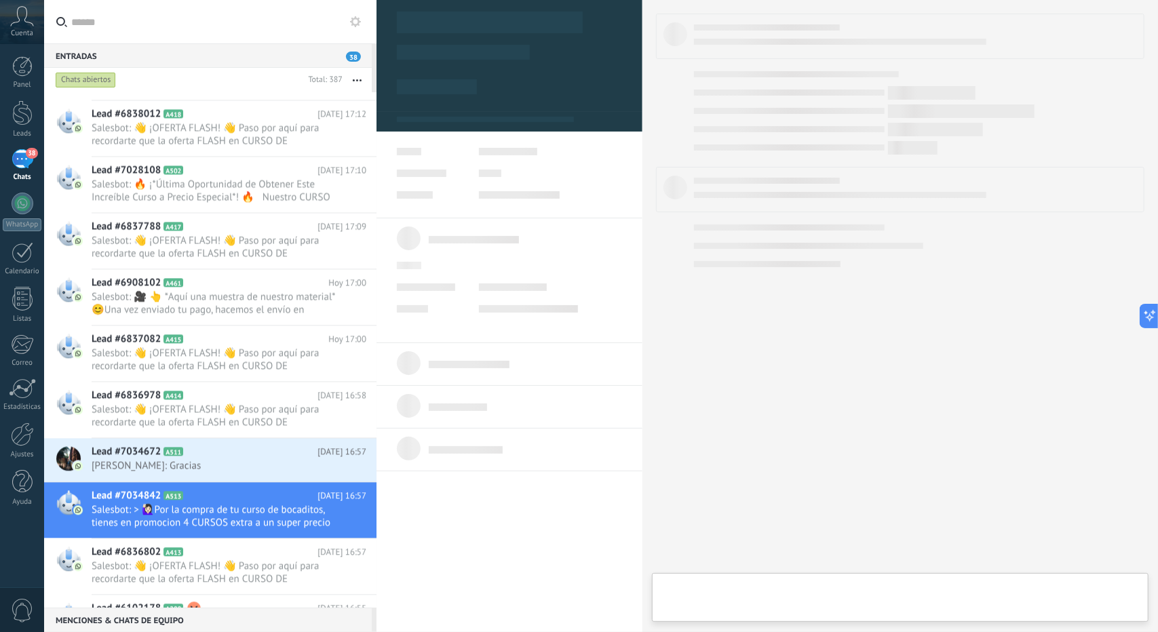
type textarea "**********"
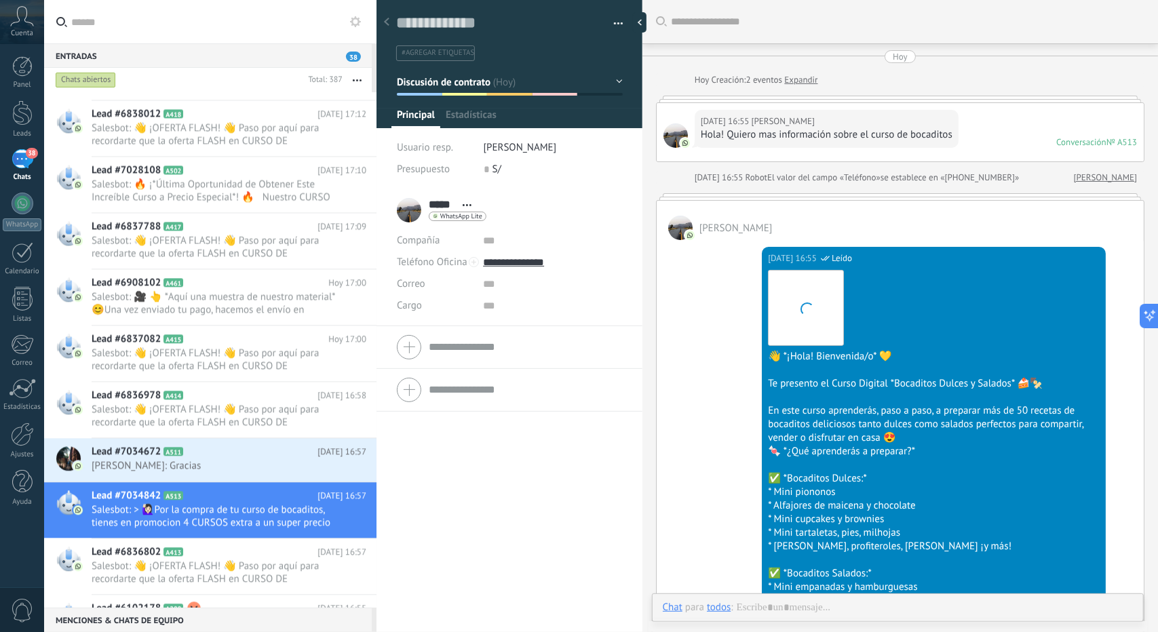
scroll to position [1639, 0]
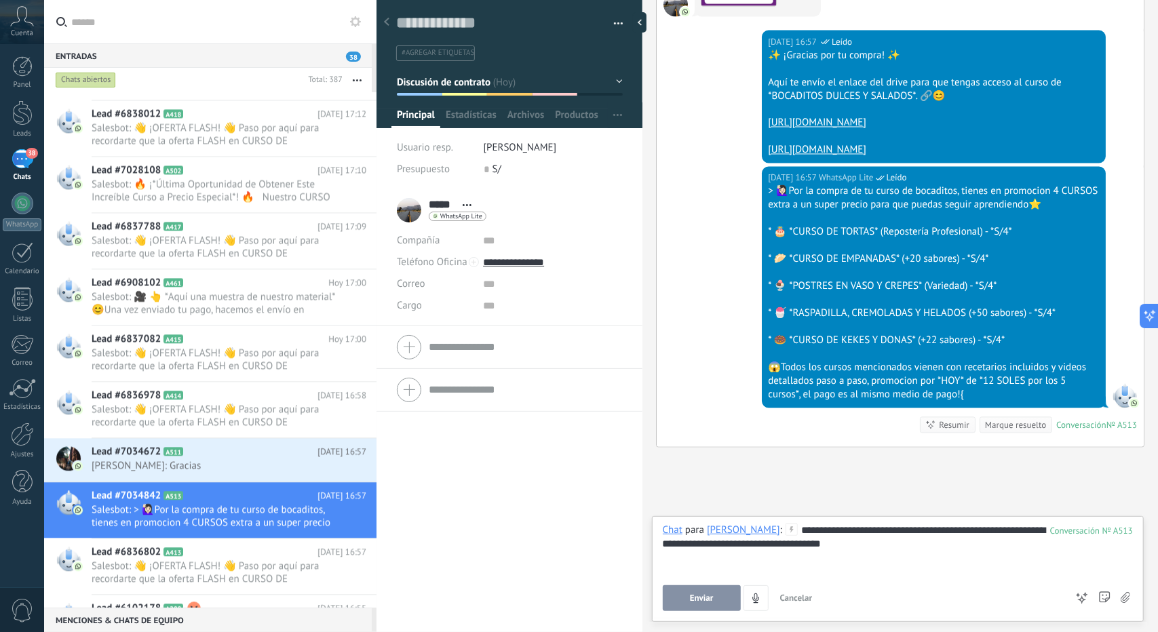
click at [693, 596] on span "Enviar" at bounding box center [702, 598] width 24 height 9
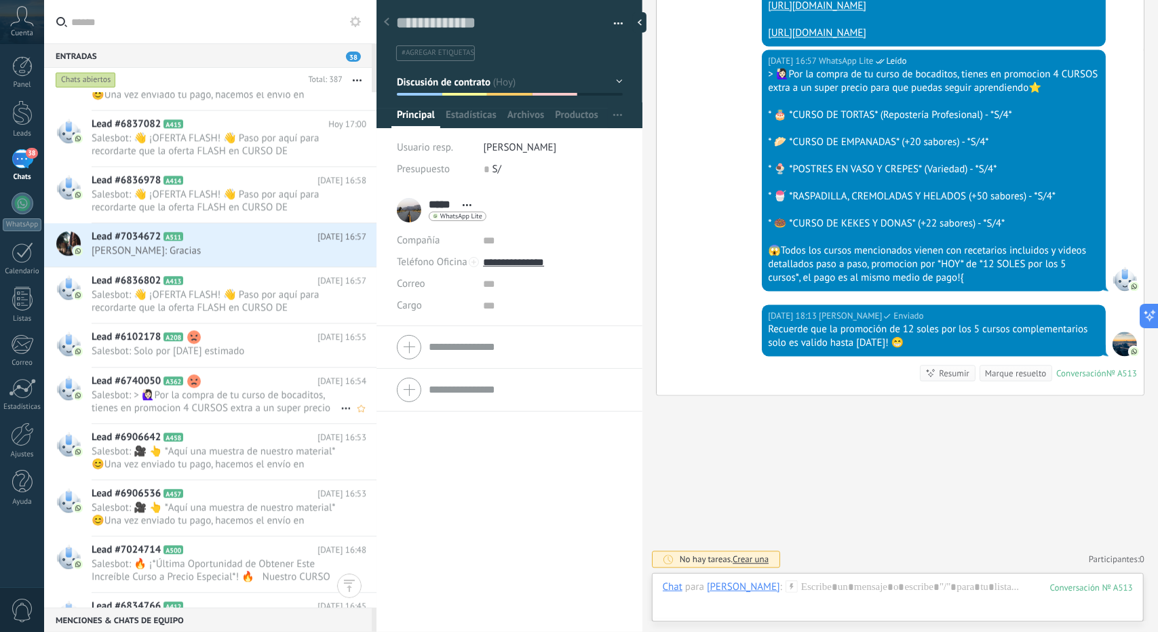
click at [235, 385] on h2 "Lead #6740050 A362" at bounding box center [205, 382] width 226 height 14
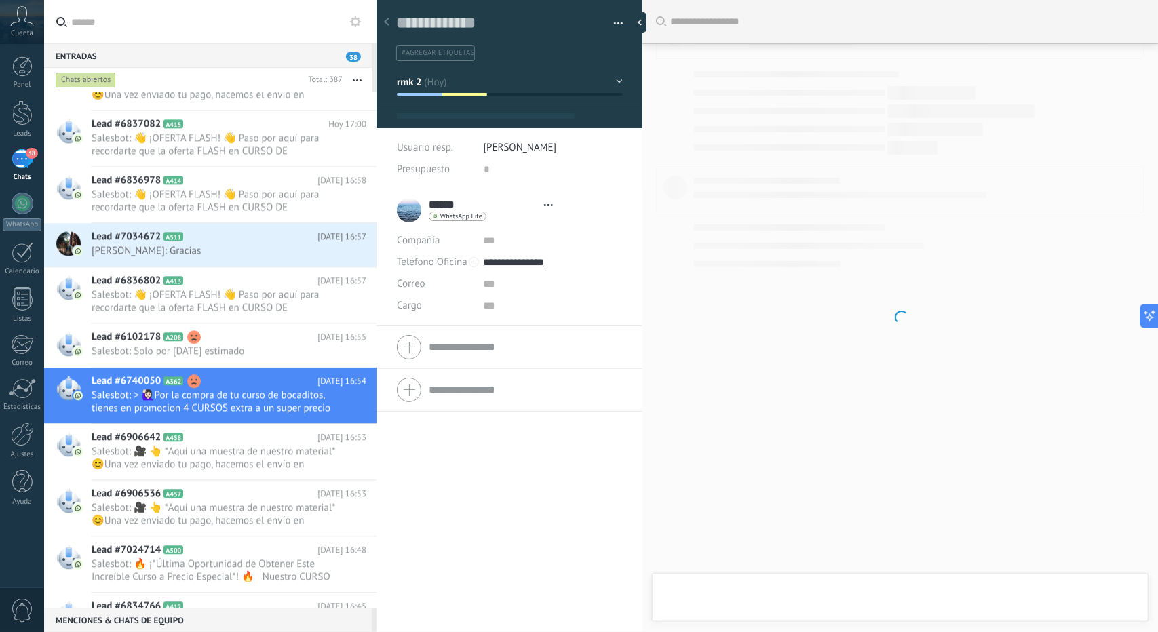
type textarea "**********"
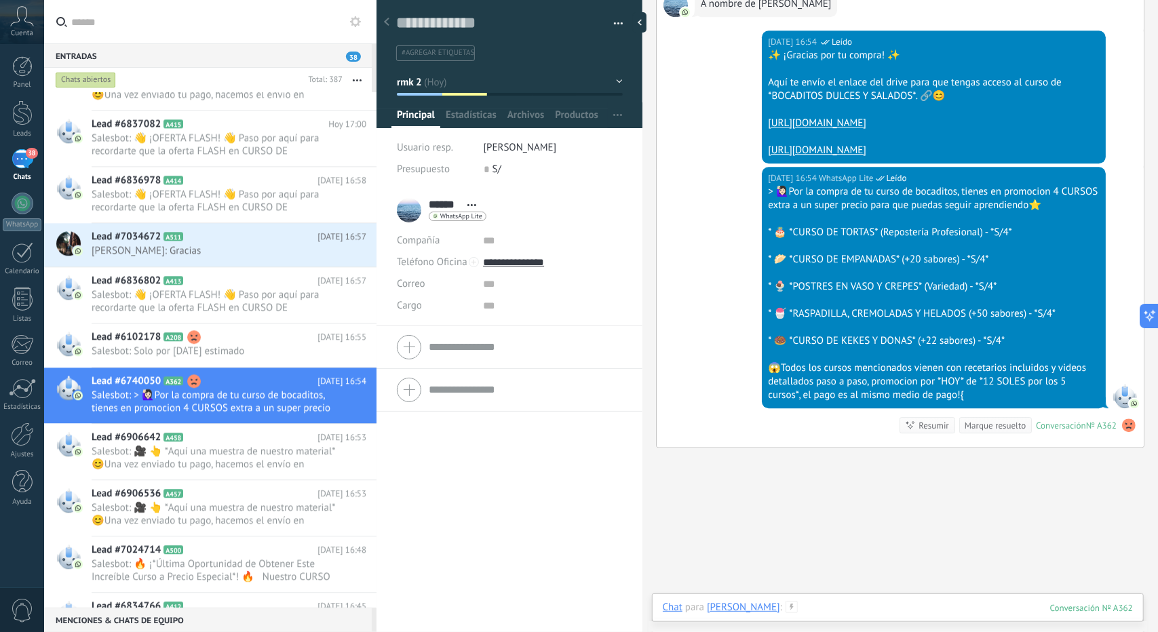
click at [841, 610] on div at bounding box center [898, 621] width 470 height 41
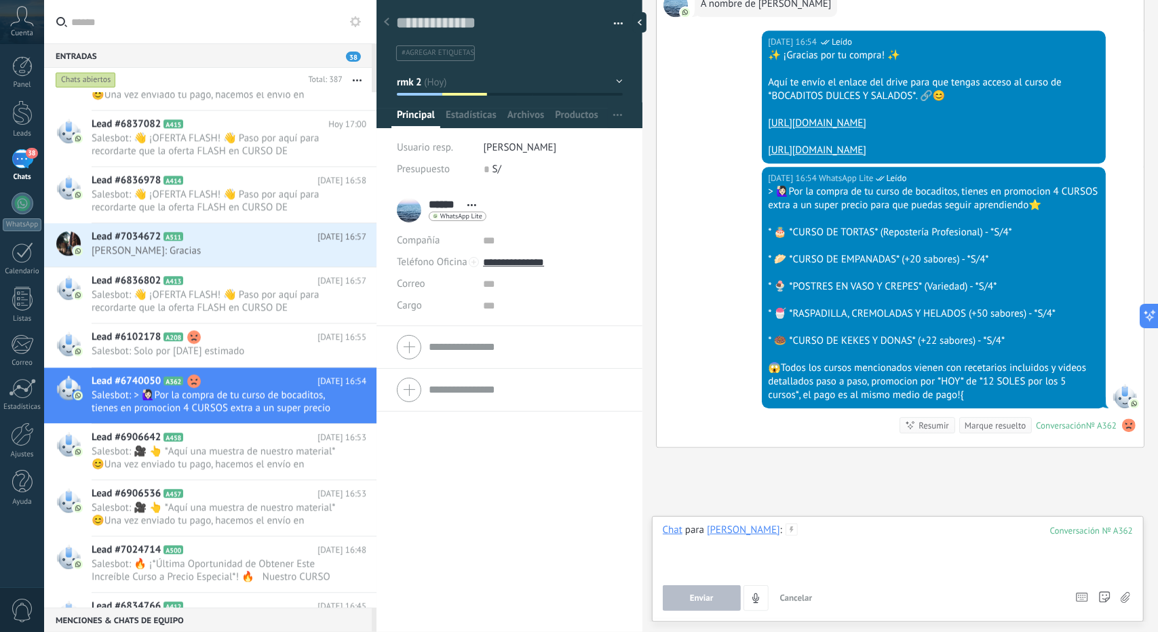
paste div
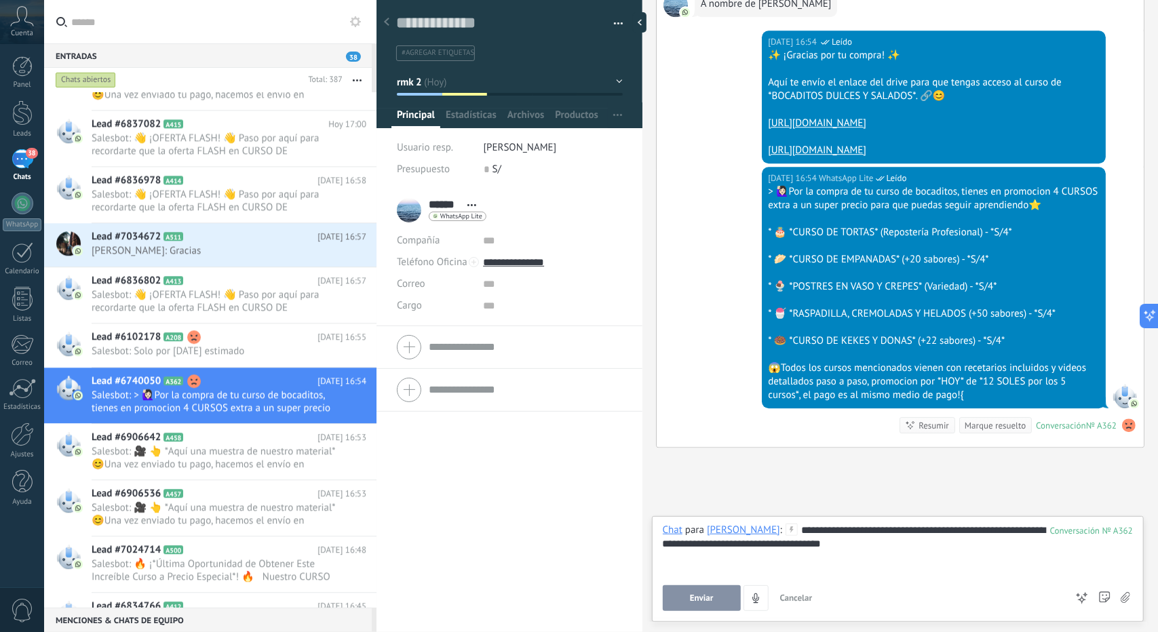
click at [713, 601] on button "Enviar" at bounding box center [702, 599] width 78 height 26
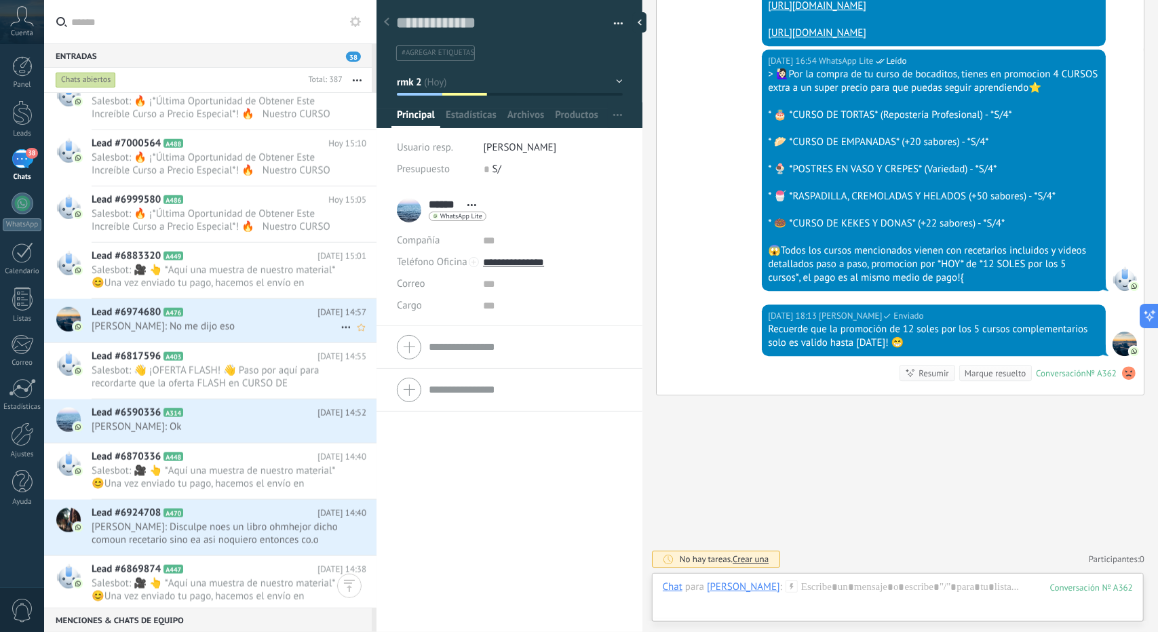
click at [212, 336] on div "Lead #6974680 A476 [DATE] 14:57 [PERSON_NAME]: No me dijo eso" at bounding box center [234, 320] width 285 height 43
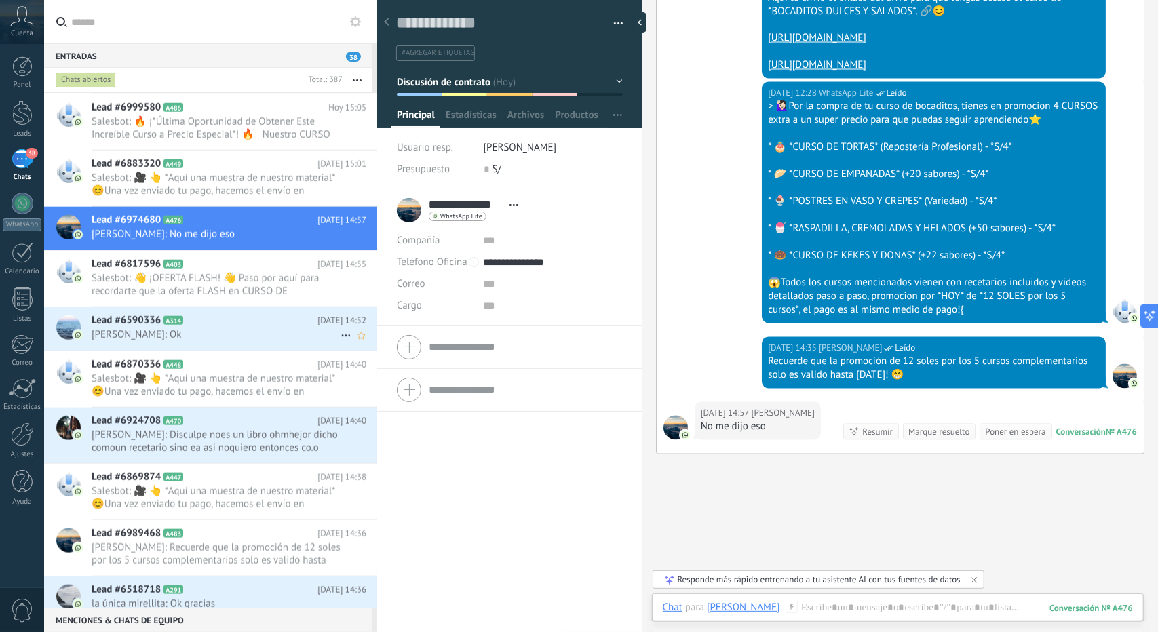
click at [223, 344] on div "Lead #6590336 A314 [DATE] 14:52 [PERSON_NAME]: Ok" at bounding box center [234, 328] width 285 height 43
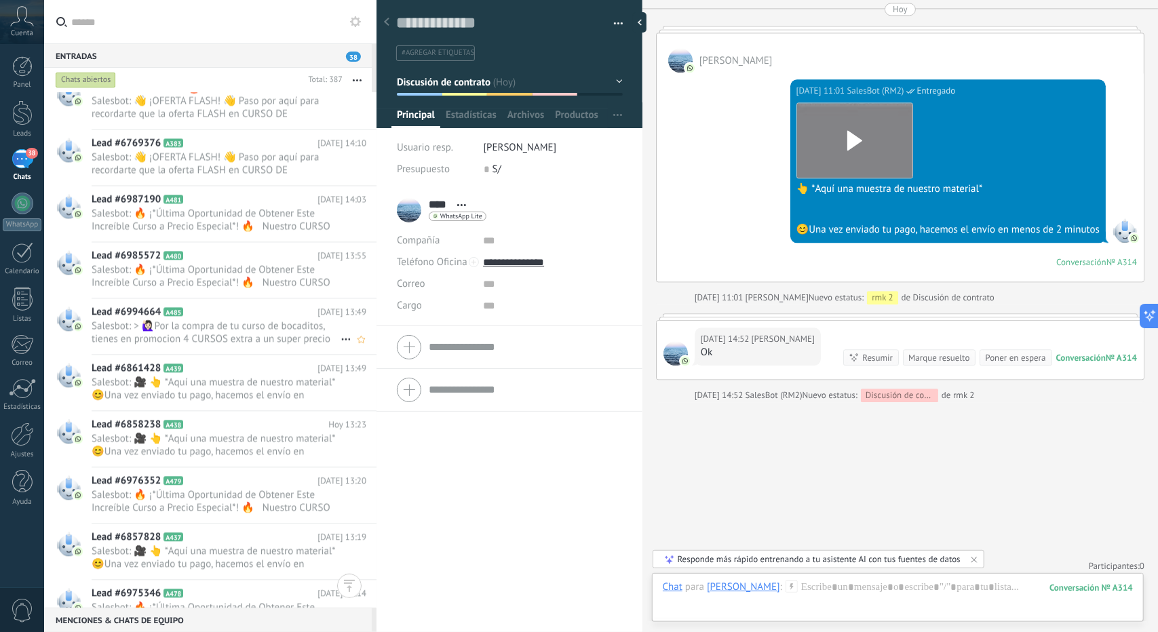
click at [199, 326] on span "Salesbot: > 🙋🏻‍♀Por la compra de tu curso de bocaditos, tienes en promocion 4 C…" at bounding box center [216, 333] width 249 height 26
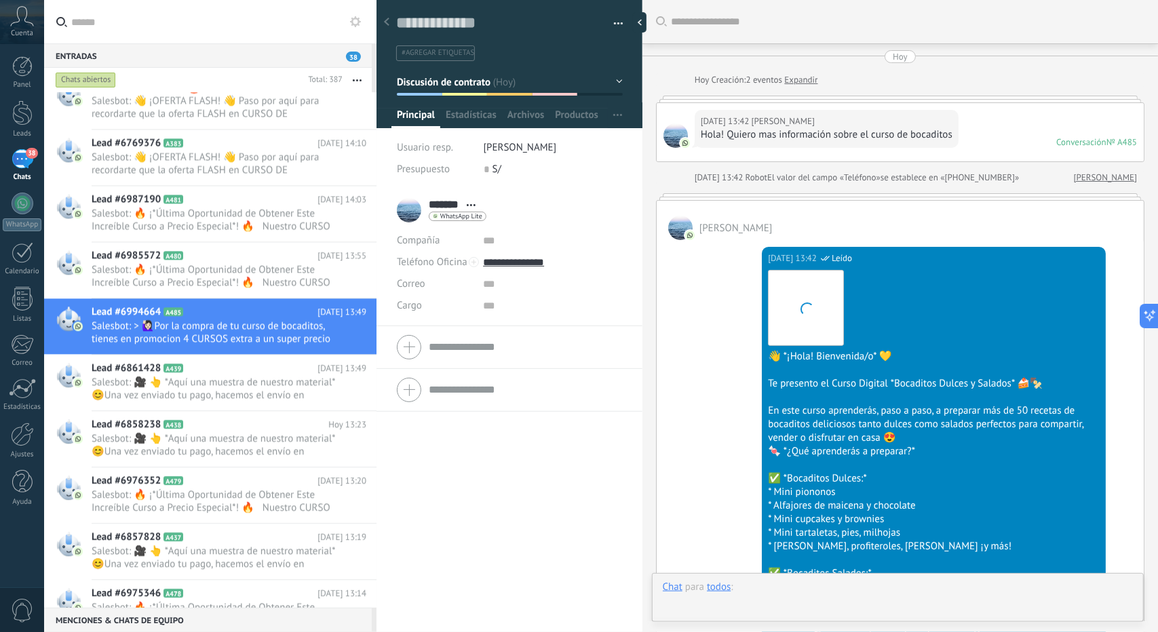
click at [841, 591] on div at bounding box center [898, 601] width 470 height 41
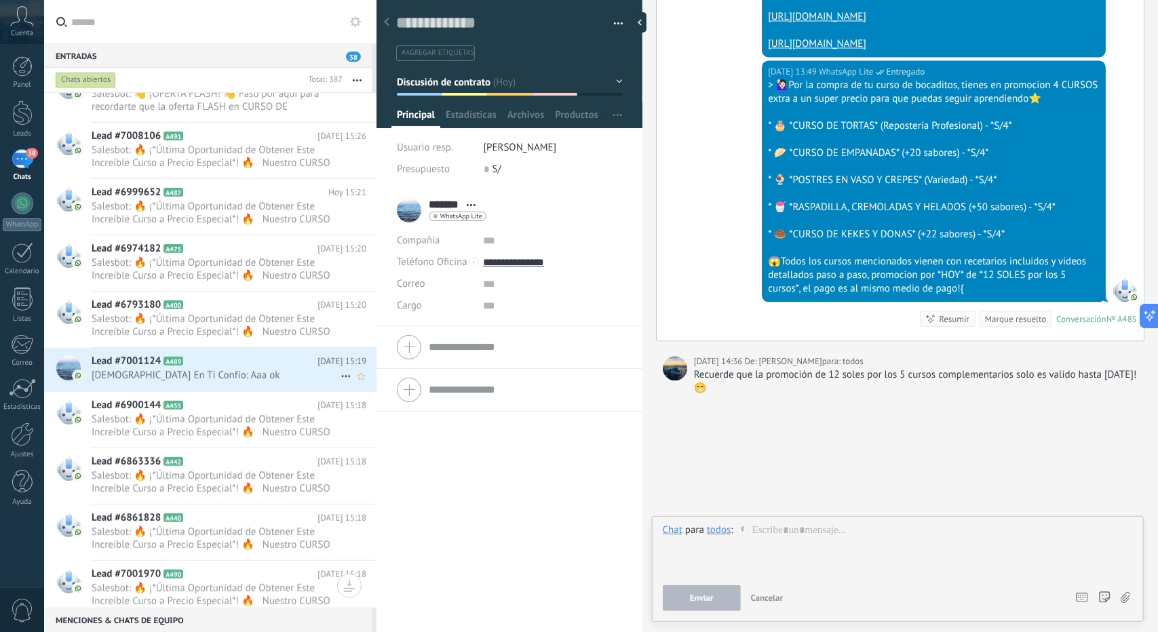
click at [212, 369] on span "[DEMOGRAPHIC_DATA] En Ti Confío: Aaa ok" at bounding box center [216, 375] width 249 height 13
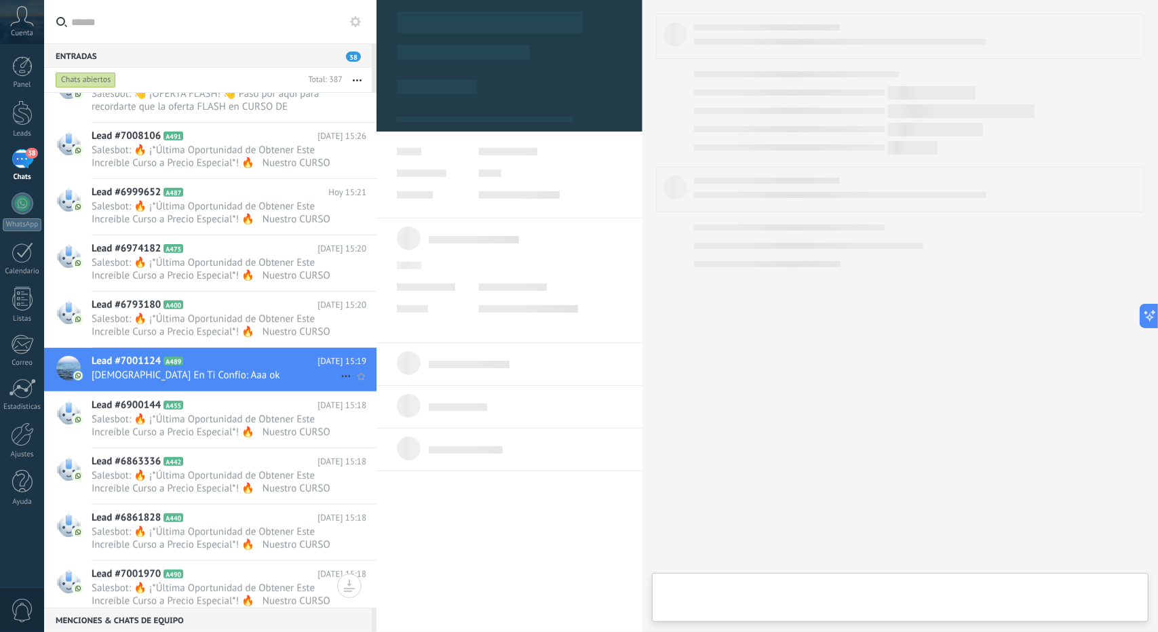
type textarea "**********"
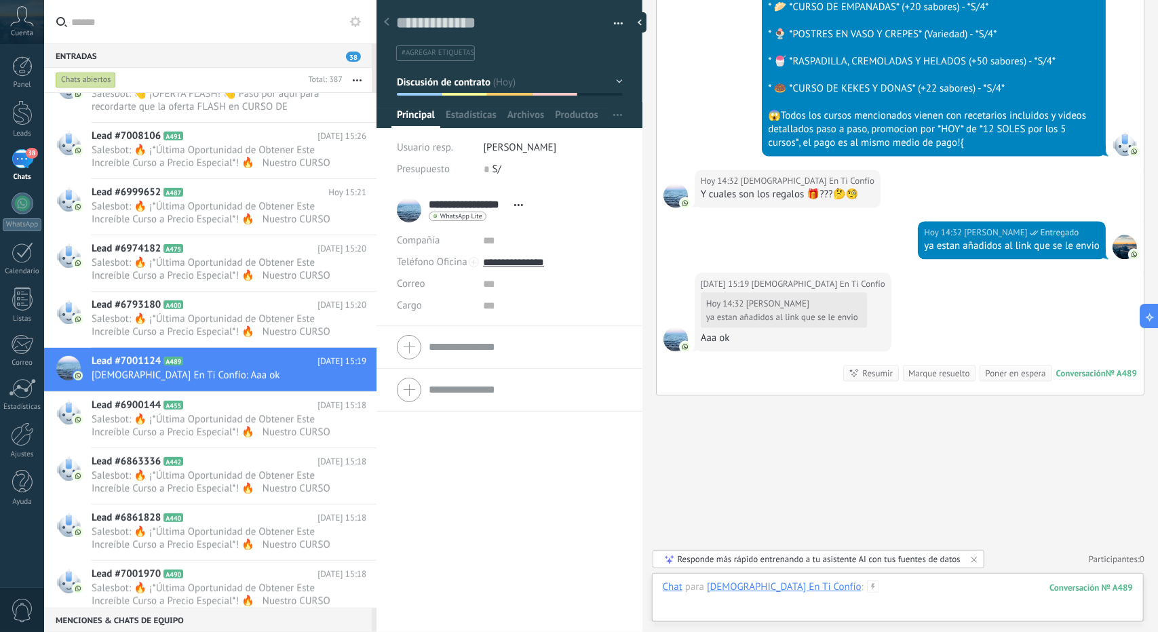
click at [821, 592] on div at bounding box center [898, 601] width 470 height 41
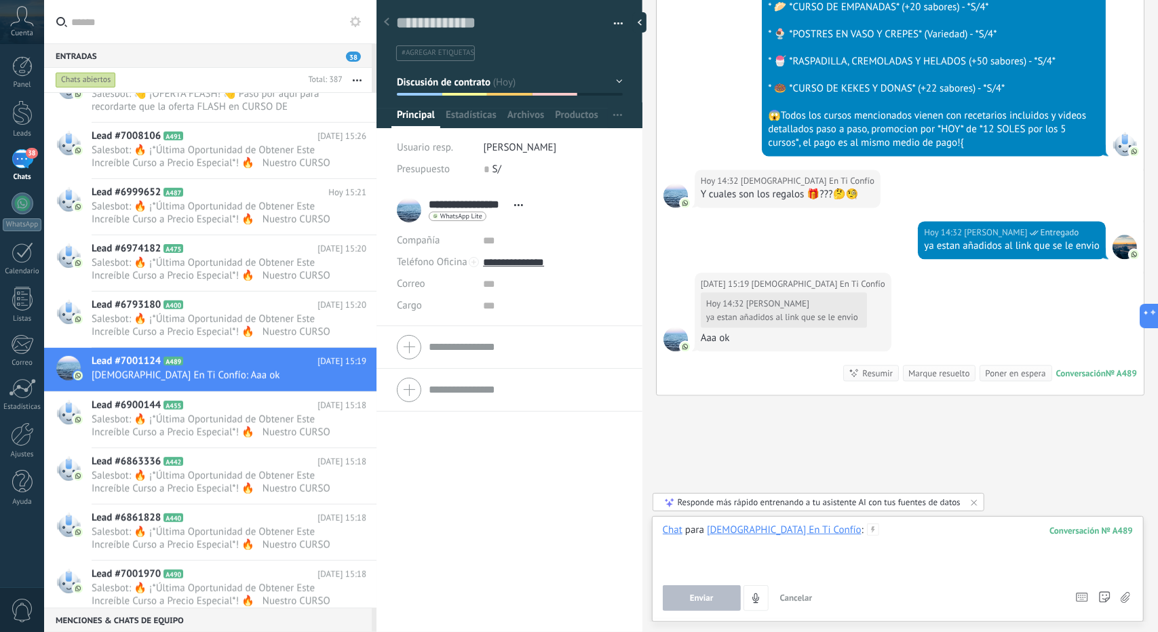
paste div
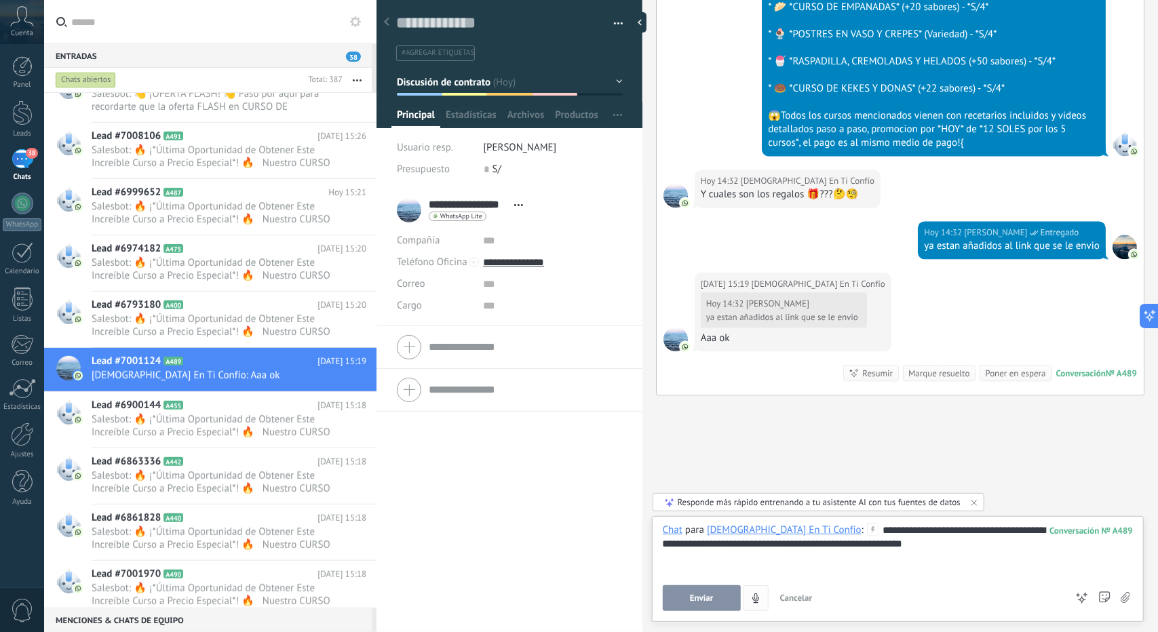
click at [713, 586] on button "Enviar" at bounding box center [702, 599] width 78 height 26
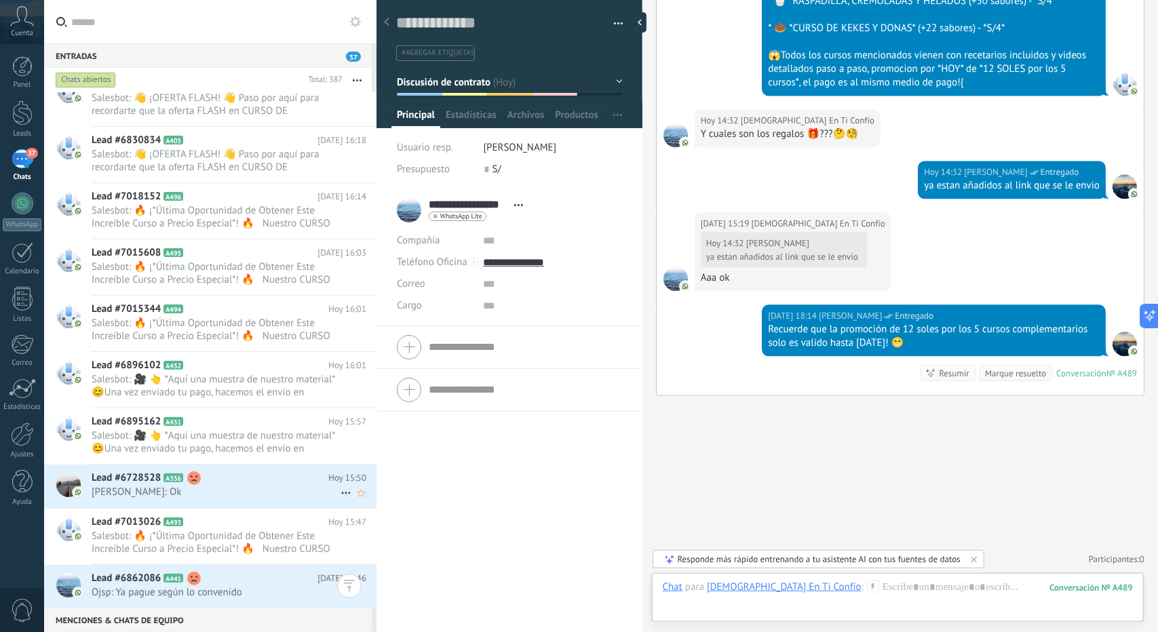
click at [236, 493] on span "[PERSON_NAME]: Ok" at bounding box center [216, 492] width 249 height 13
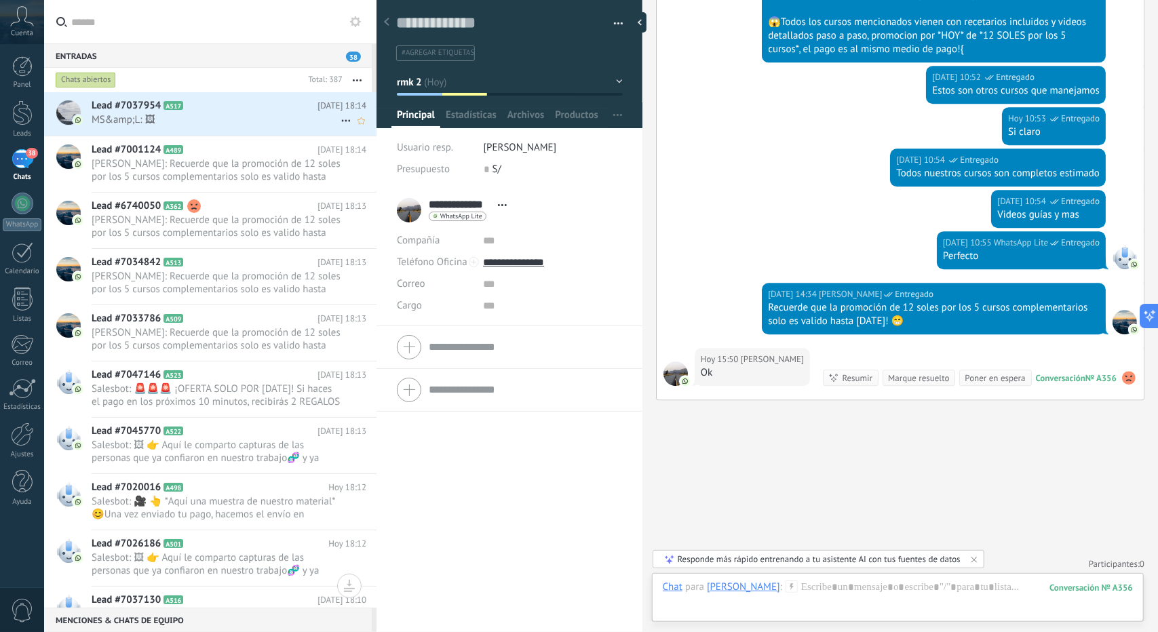
click at [242, 106] on h2 "Lead #7037954 A517" at bounding box center [205, 106] width 226 height 14
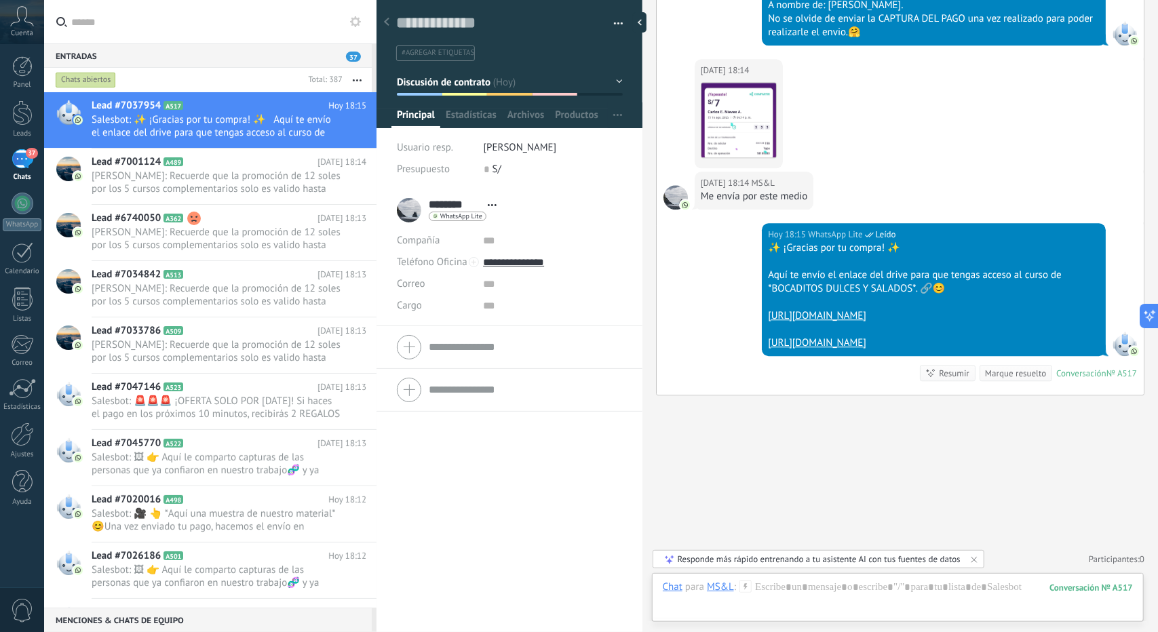
scroll to position [2399, 0]
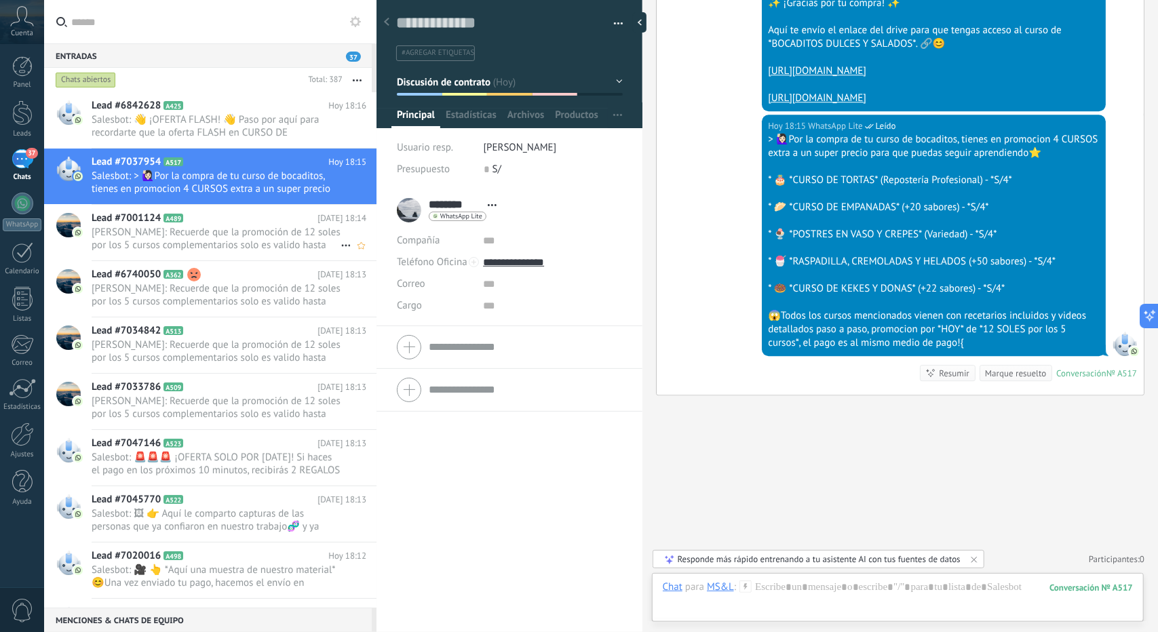
click at [223, 235] on span "[PERSON_NAME]: Recuerde que la promoción de 12 soles por los 5 cursos complemen…" at bounding box center [216, 239] width 249 height 26
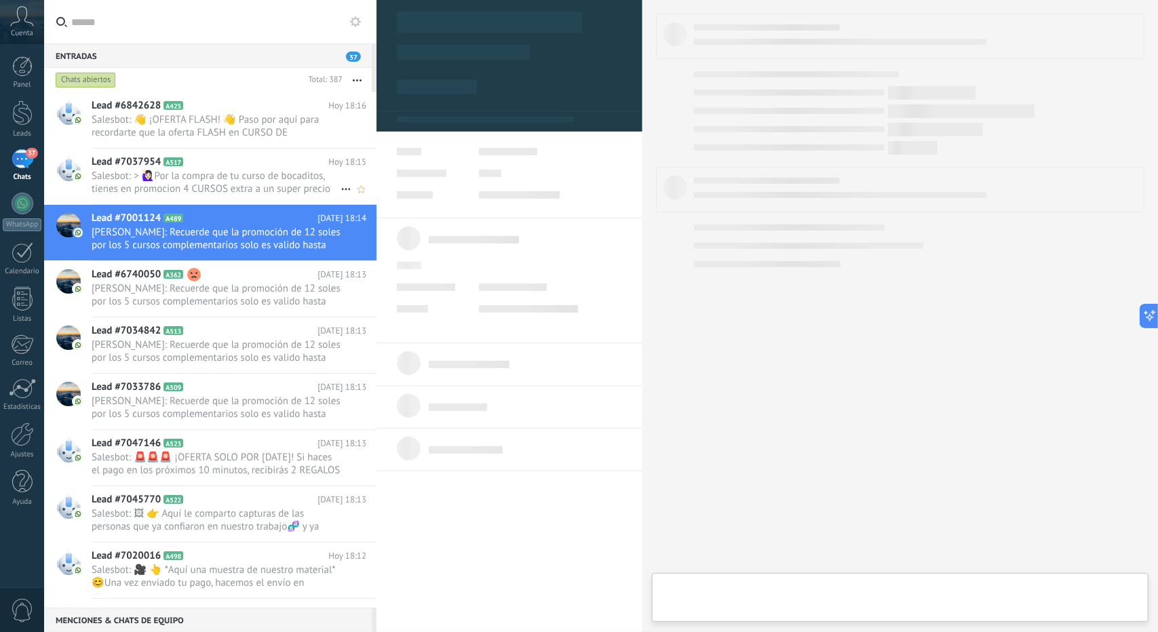
click at [201, 176] on span "Salesbot: > 🙋🏻‍♀Por la compra de tu curso de bocaditos, tienes en promocion 4 C…" at bounding box center [216, 183] width 249 height 26
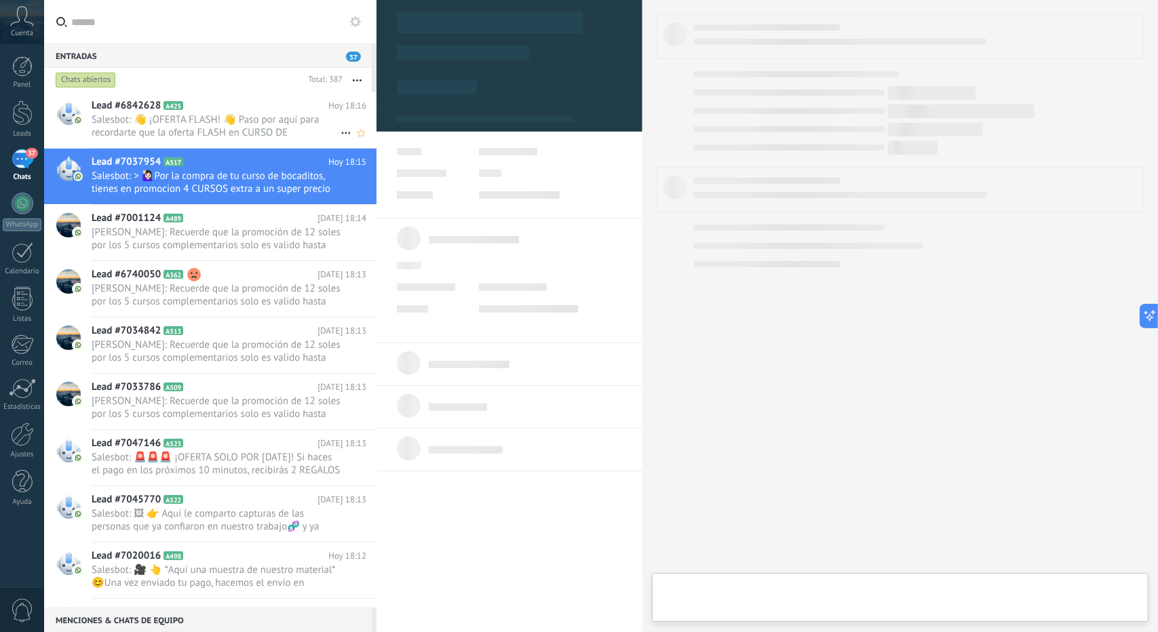
click at [224, 132] on span "Salesbot: 👋 ¡OFERTA FLASH! 👋 Paso por aquí para recordarte que la oferta FLASH …" at bounding box center [216, 126] width 249 height 26
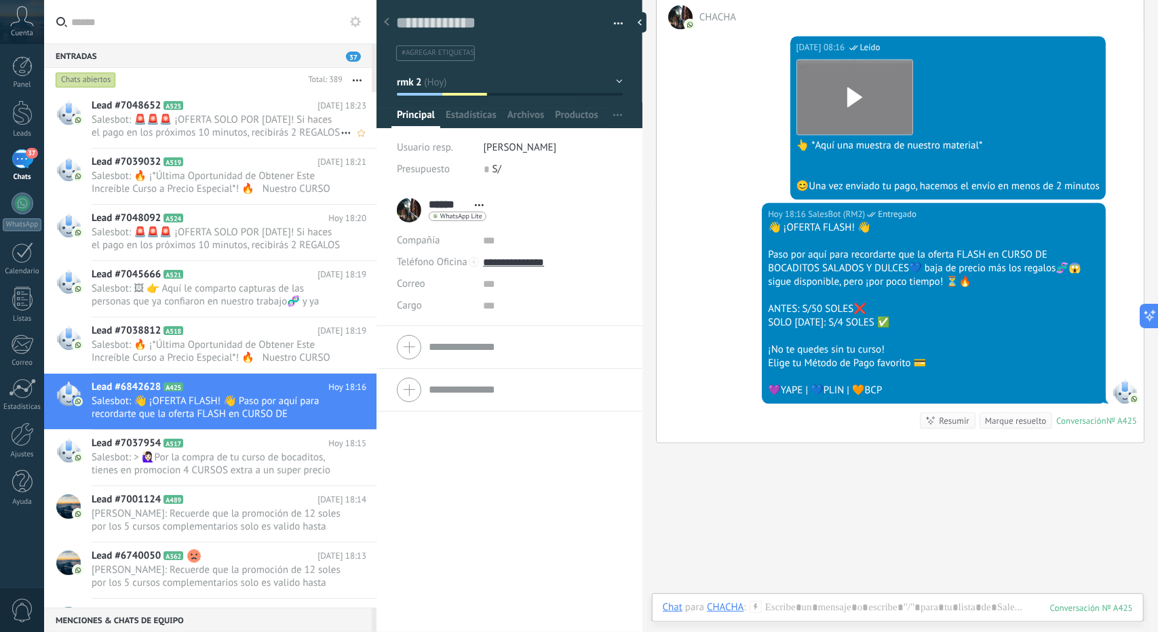
click at [225, 123] on span "Salesbot: 🚨🚨🚨 ¡OFERTA SOLO POR [DATE]! Si haces el pago en los próximos 10 minu…" at bounding box center [216, 126] width 249 height 26
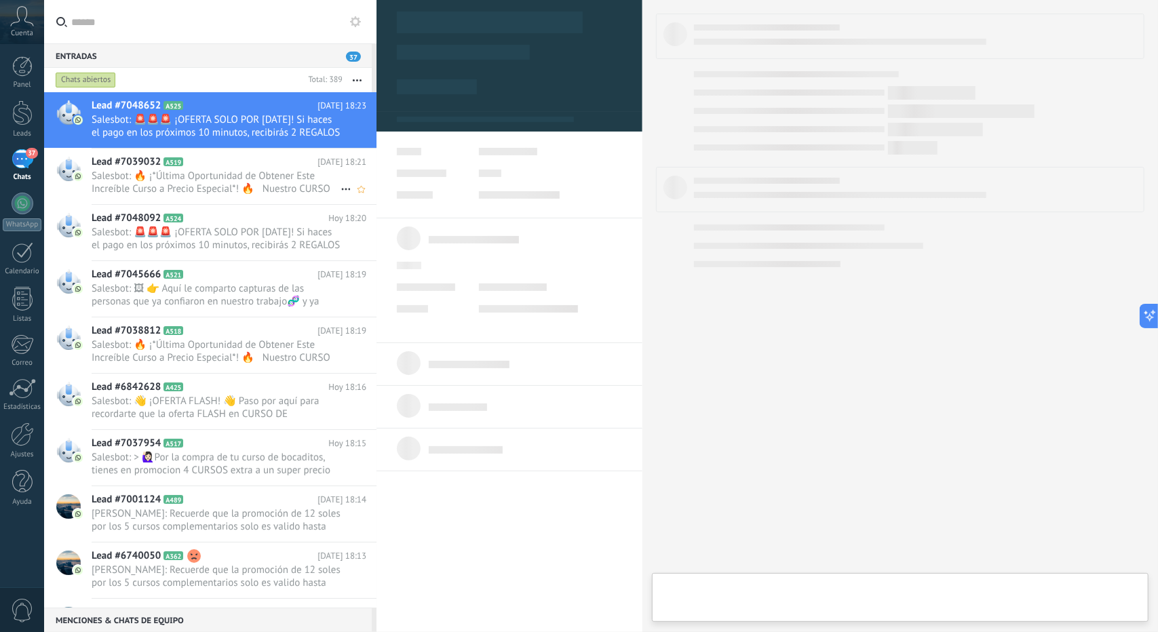
click at [215, 180] on span "Salesbot: 🔥 ¡*Última Oportunidad de Obtener Este Increíble Curso a Precio Espec…" at bounding box center [216, 183] width 249 height 26
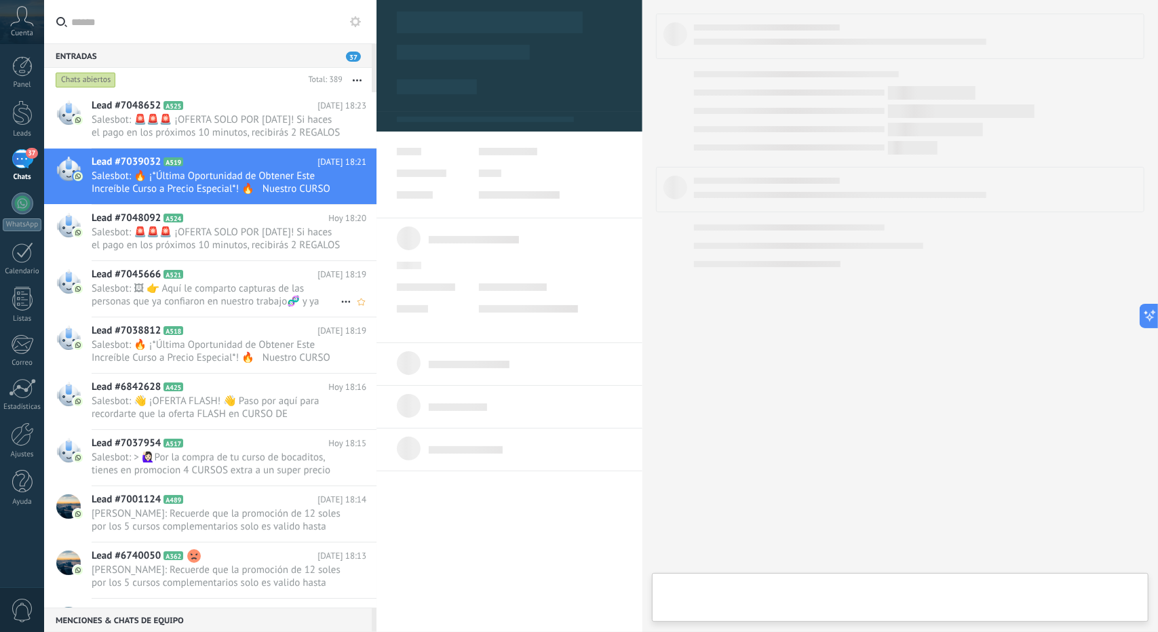
click at [210, 302] on span "Salesbot: 🖼 👉 Aquí le comparto capturas de las personas que ya confiaron en nue…" at bounding box center [216, 295] width 249 height 26
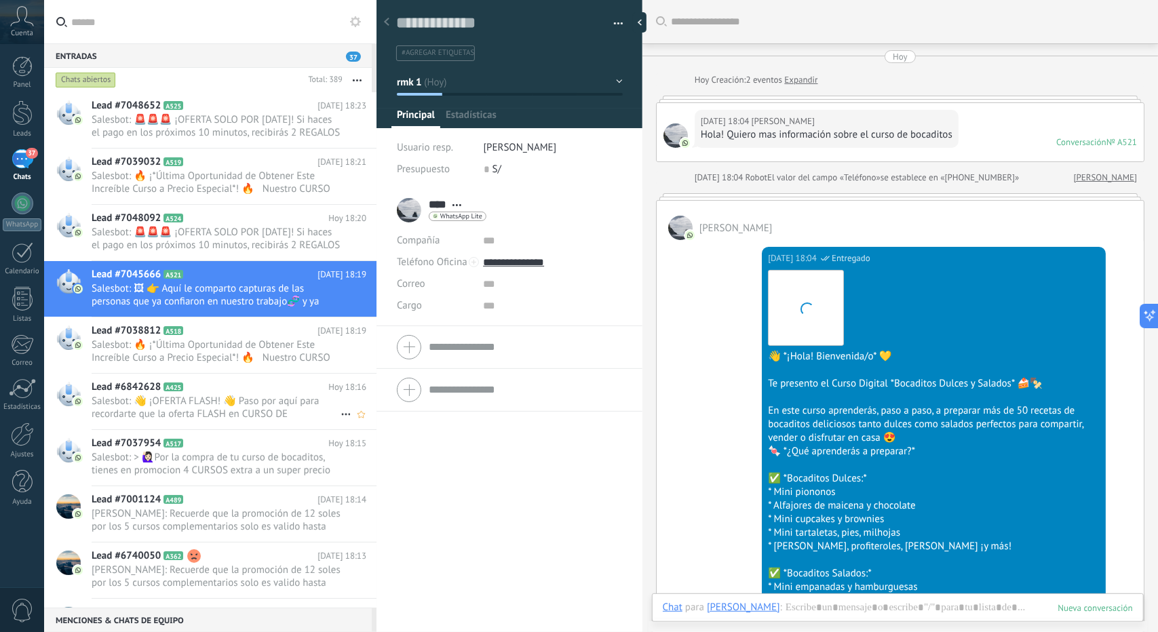
scroll to position [1206, 0]
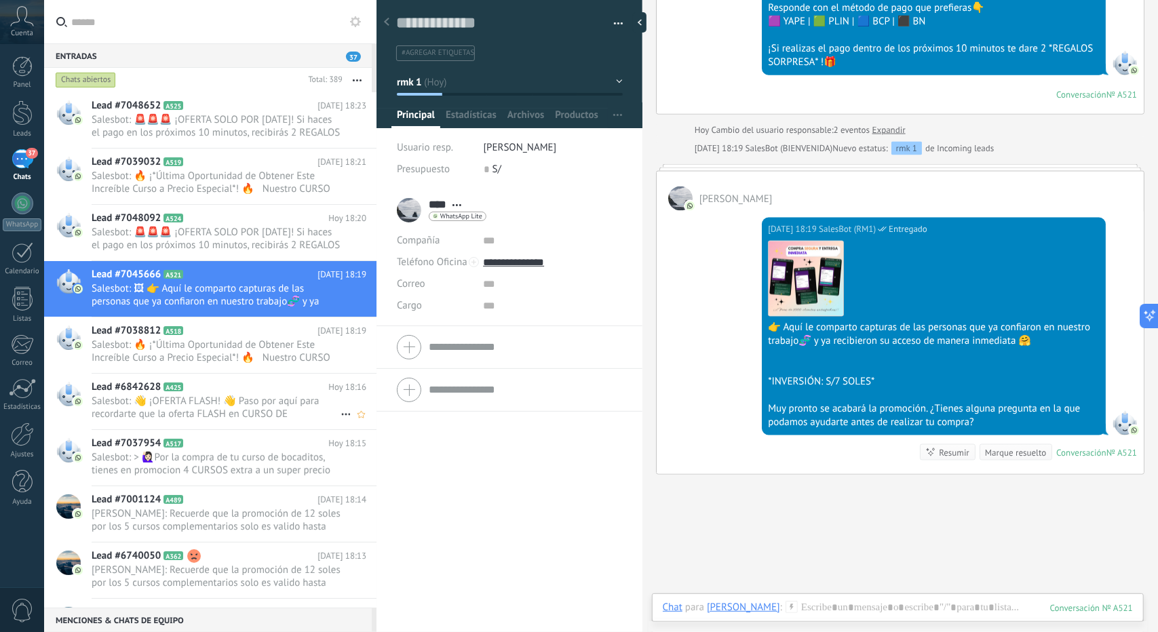
click at [231, 398] on span "Salesbot: 👋 ¡OFERTA FLASH! 👋 Paso por aquí para recordarte que la oferta FLASH …" at bounding box center [216, 408] width 249 height 26
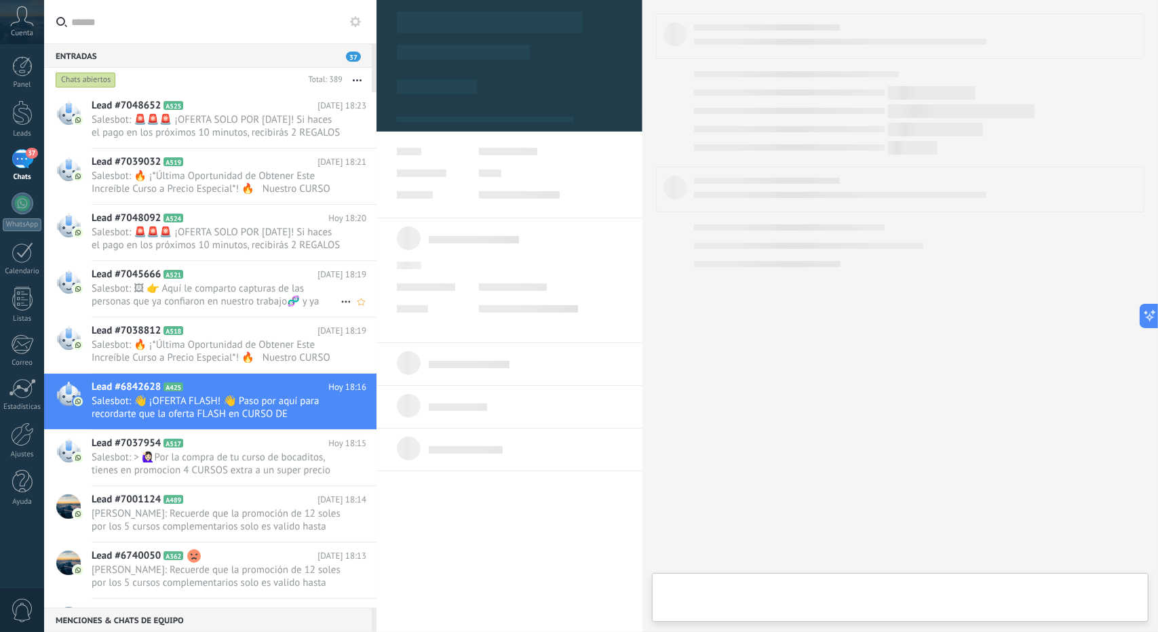
click at [208, 303] on span "Salesbot: 🖼 👉 Aquí le comparto capturas de las personas que ya confiaron en nue…" at bounding box center [216, 295] width 249 height 26
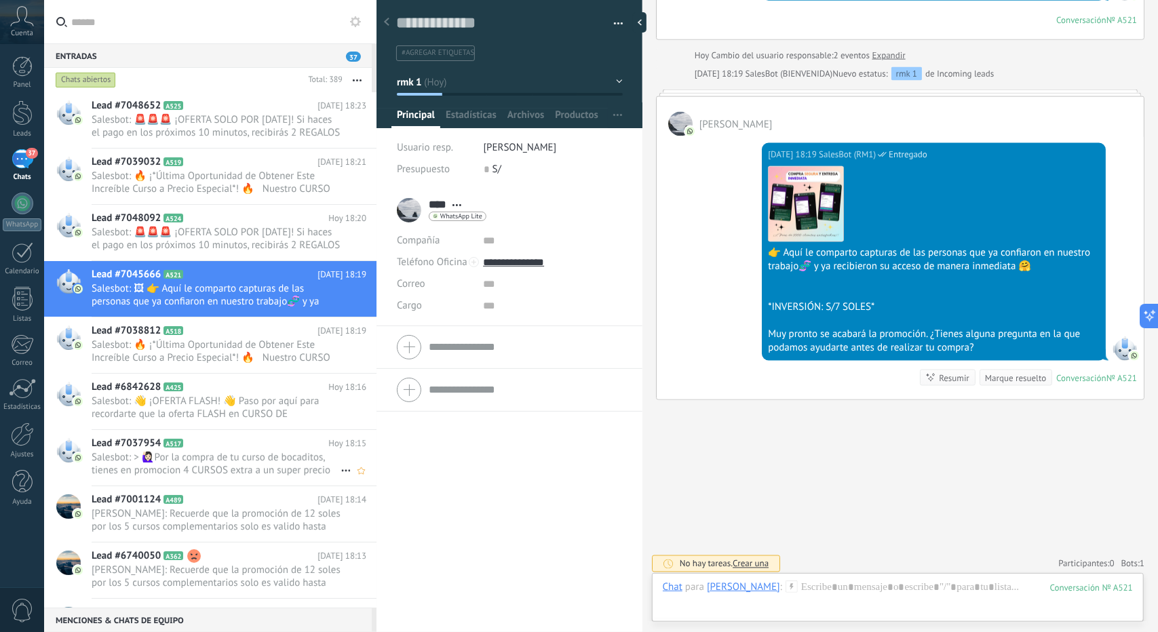
click at [261, 437] on h2 "Lead #7037954 A517" at bounding box center [210, 444] width 237 height 14
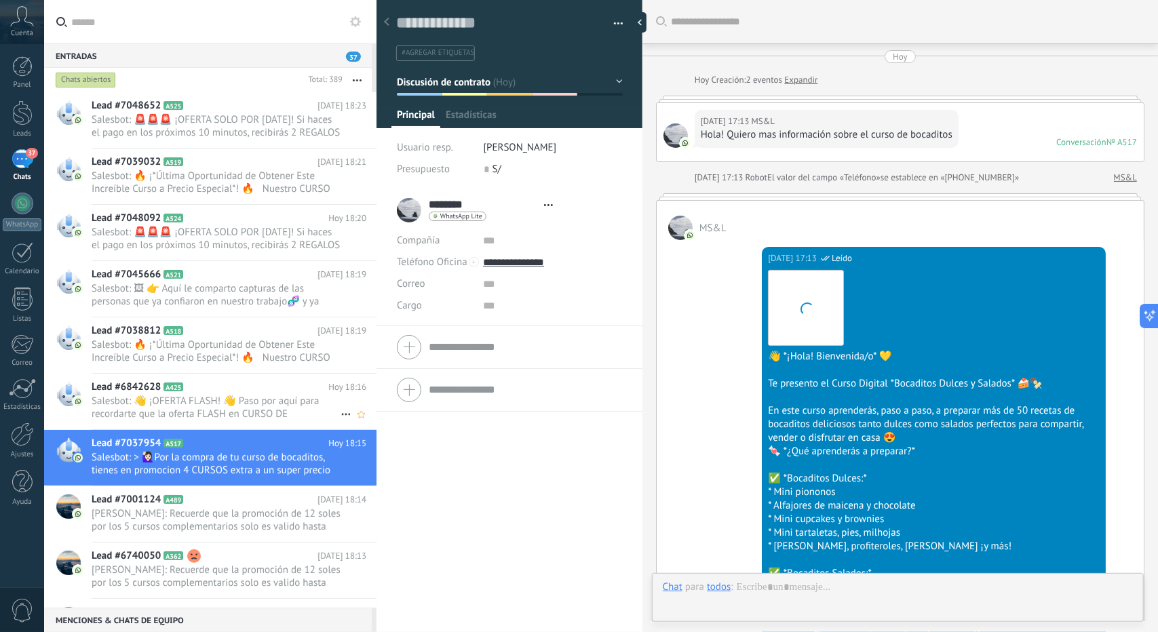
scroll to position [2338, 0]
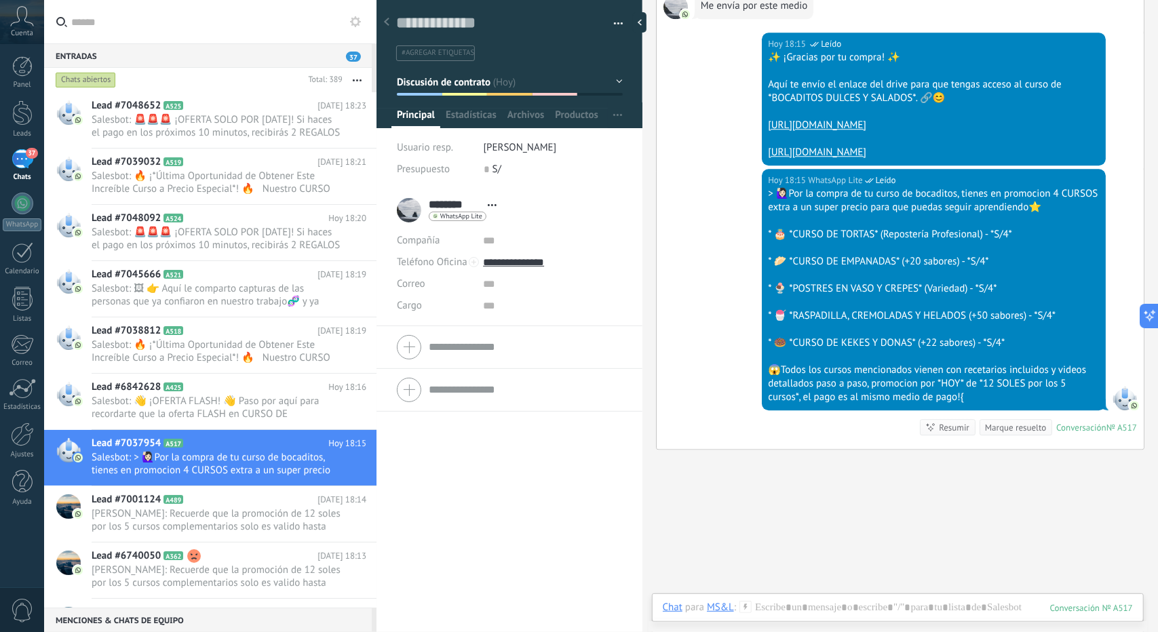
drag, startPoint x: 656, startPoint y: 280, endPoint x: 663, endPoint y: 244, distance: 36.6
click at [663, 244] on div "[DATE] 18:15 WhatsApp Lite Leído > 🙋🏻‍♀Por la compra de tu curso de bocaditos, …" at bounding box center [900, 309] width 487 height 280
drag, startPoint x: 663, startPoint y: 244, endPoint x: 664, endPoint y: 235, distance: 8.2
click at [664, 235] on div "[DATE] 18:15 WhatsApp Lite Leído > 🙋🏻‍♀Por la compra de tu curso de bocaditos, …" at bounding box center [900, 309] width 487 height 280
click at [664, 236] on div "[DATE] 18:15 WhatsApp Lite Leído > 🙋🏻‍♀Por la compra de tu curso de bocaditos, …" at bounding box center [900, 309] width 487 height 280
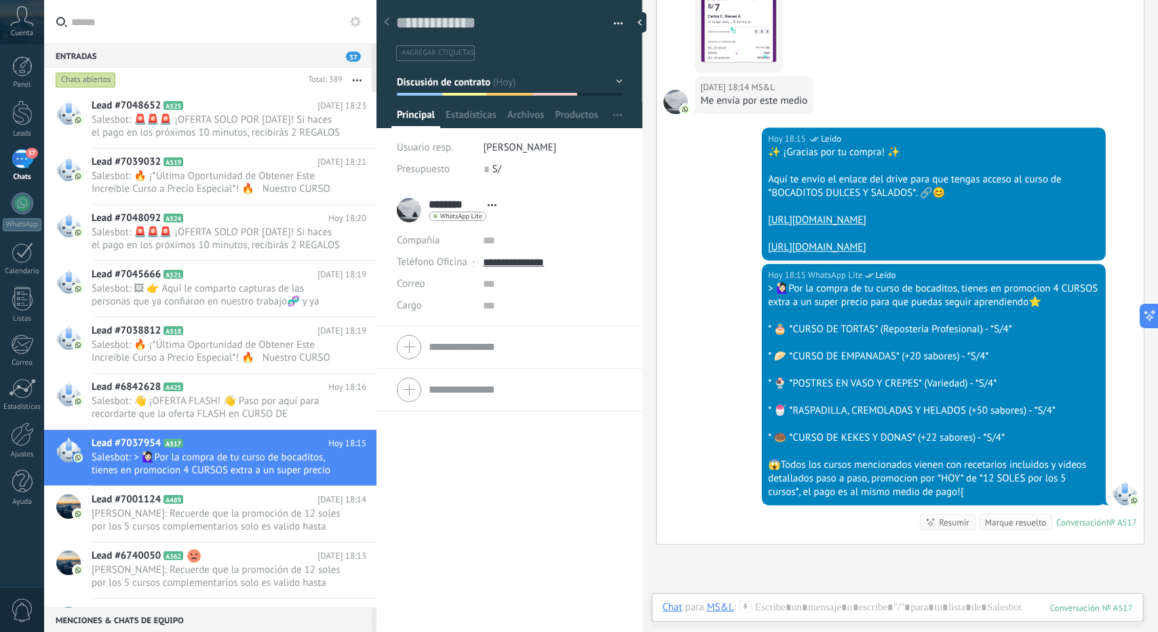
scroll to position [2399, 0]
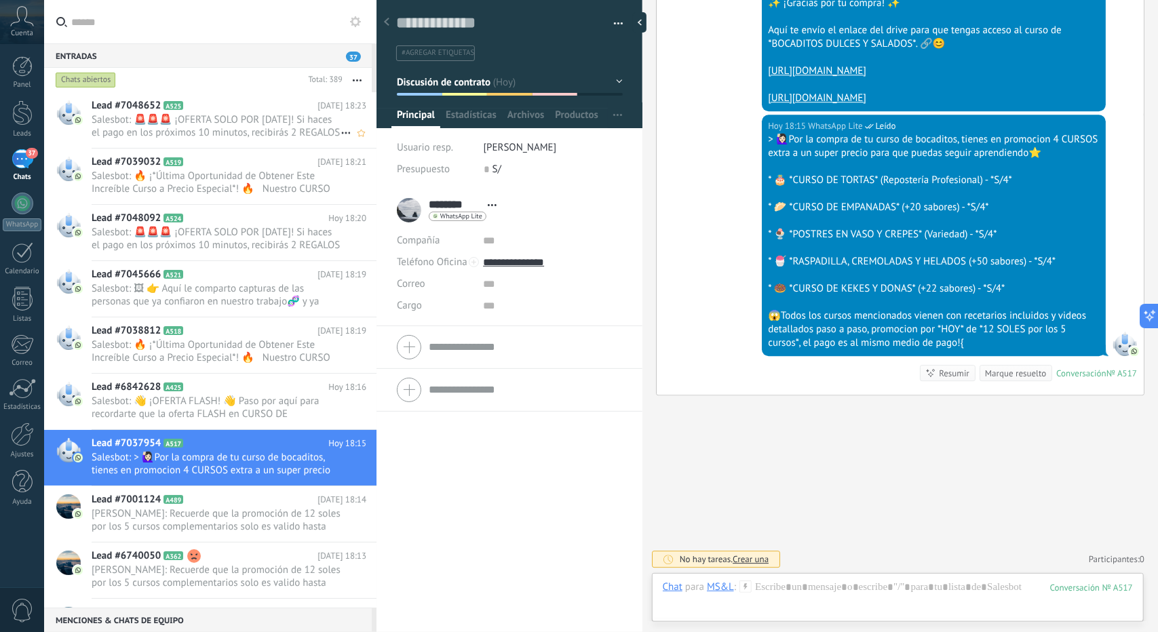
click at [181, 115] on span "Salesbot: 🚨🚨🚨 ¡OFERTA SOLO POR [DATE]! Si haces el pago en los próximos 10 minu…" at bounding box center [216, 126] width 249 height 26
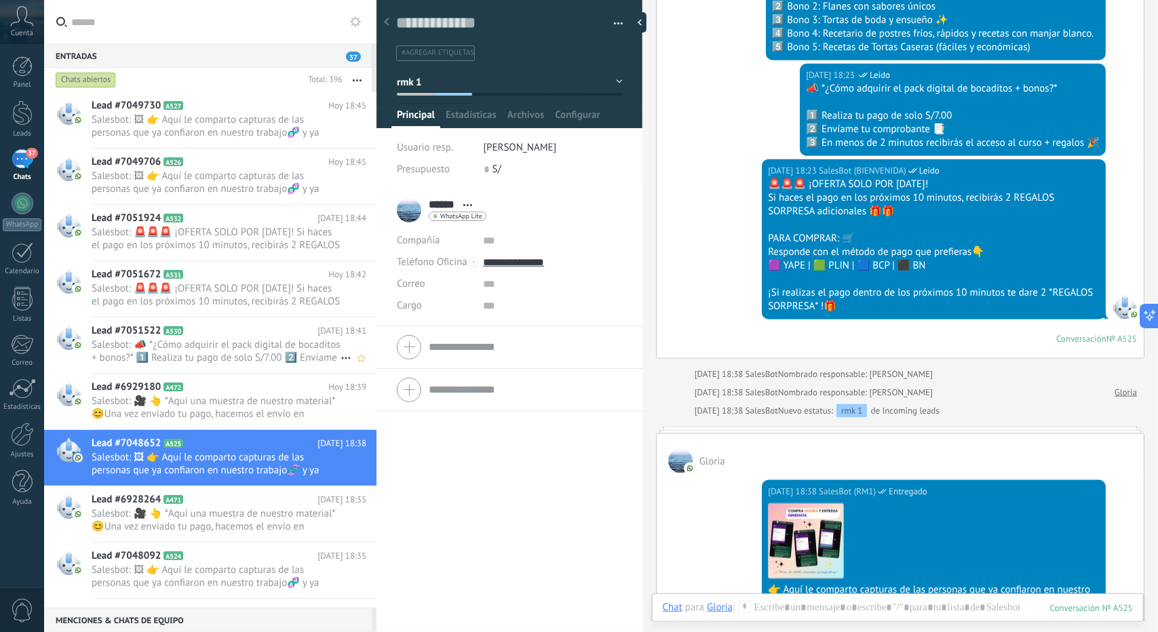
click at [229, 336] on h2 "Lead #7051522 A530" at bounding box center [205, 331] width 226 height 14
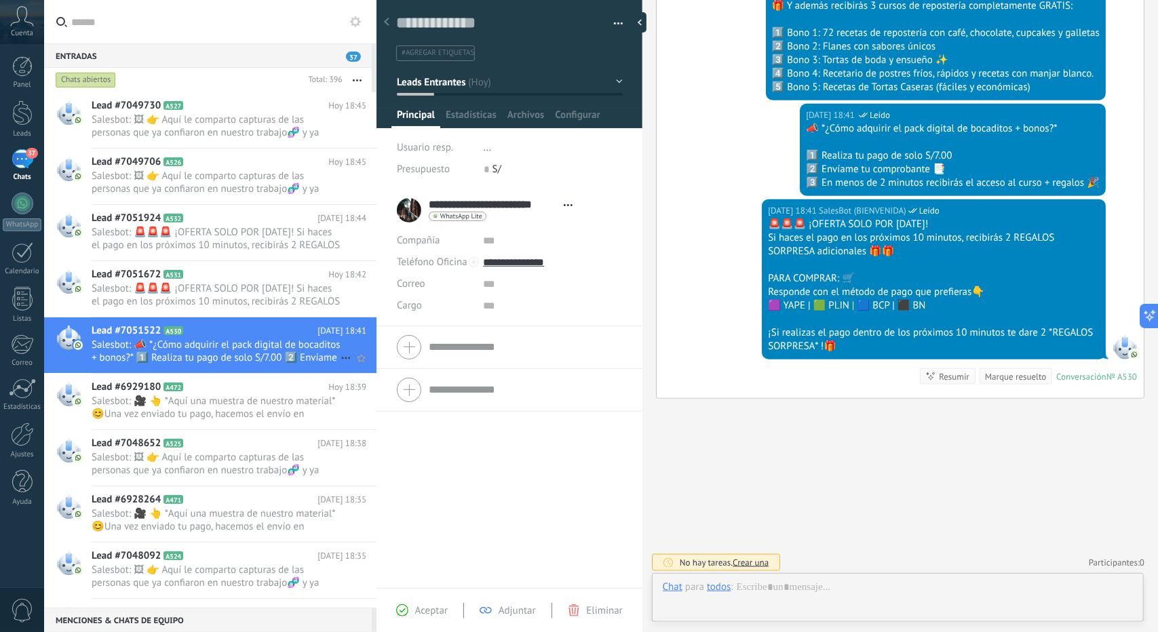
scroll to position [20, 0]
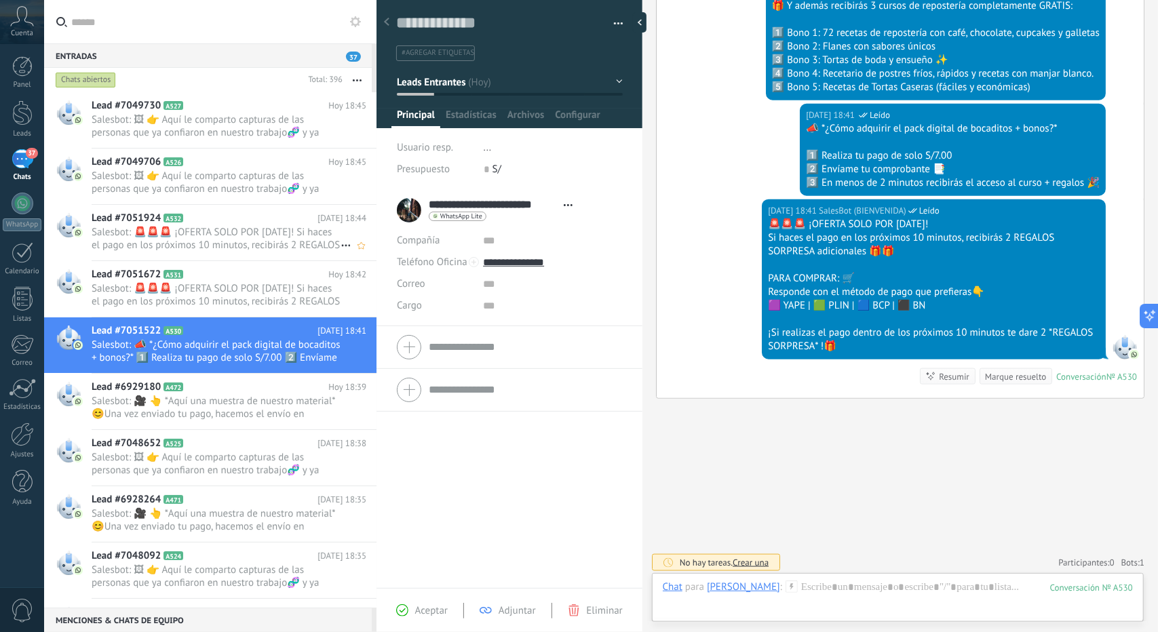
click at [254, 249] on span "Salesbot: 🚨🚨🚨 ¡OFERTA SOLO POR [DATE]! Si haces el pago en los próximos 10 minu…" at bounding box center [216, 239] width 249 height 26
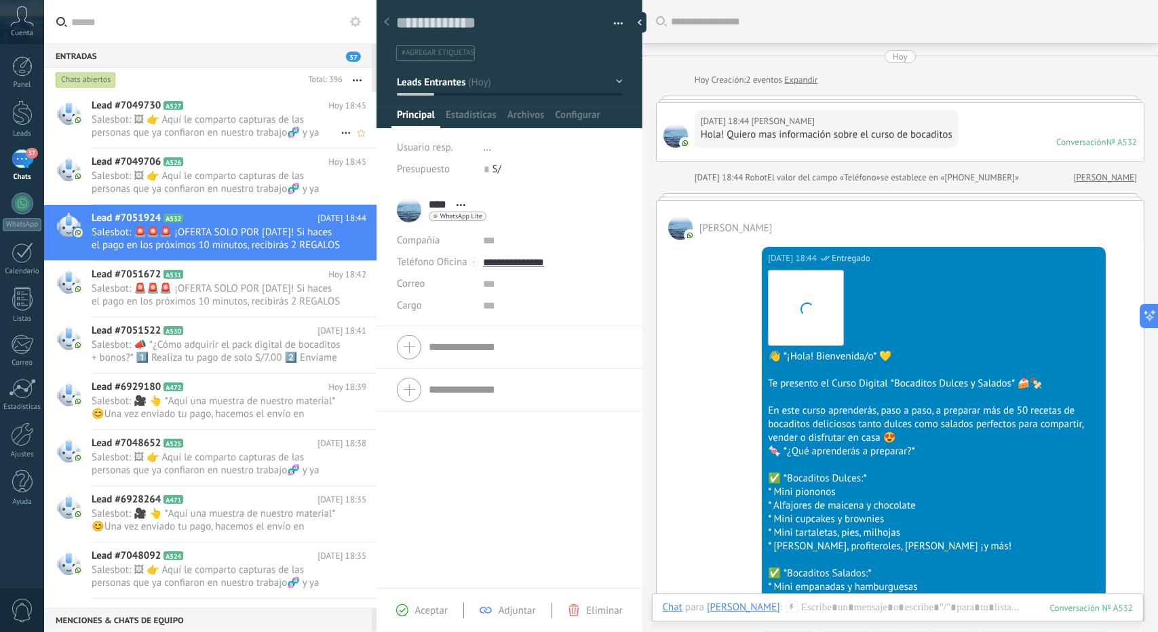
scroll to position [892, 0]
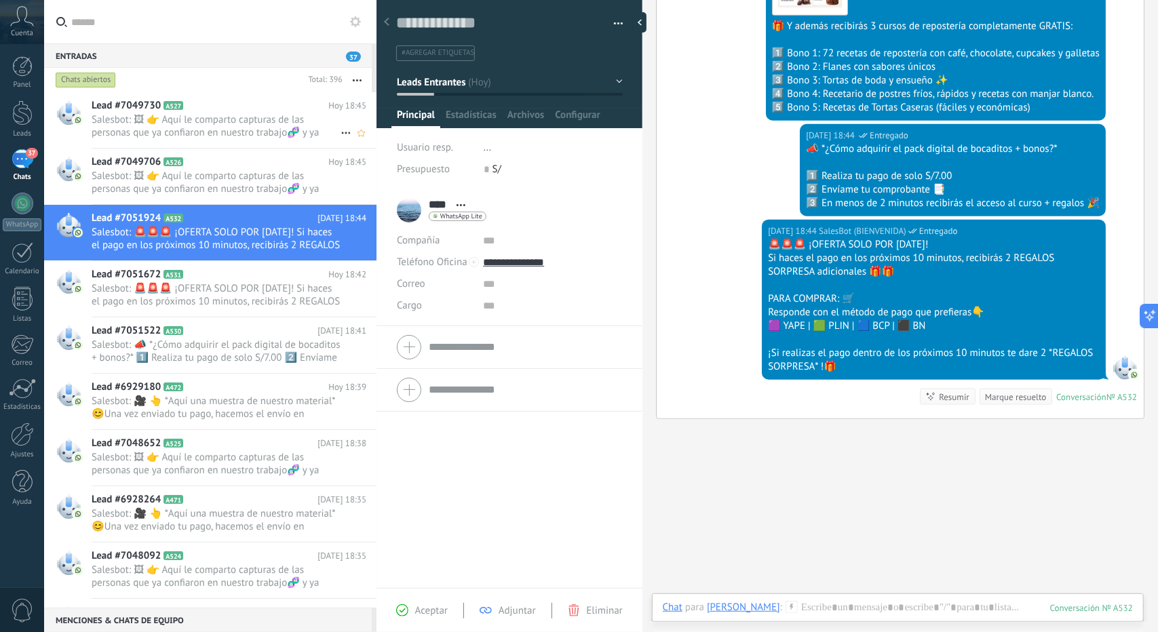
click at [250, 115] on span "Salesbot: 🖼 👉 Aquí le comparto capturas de las personas que ya confiaron en nue…" at bounding box center [216, 126] width 249 height 26
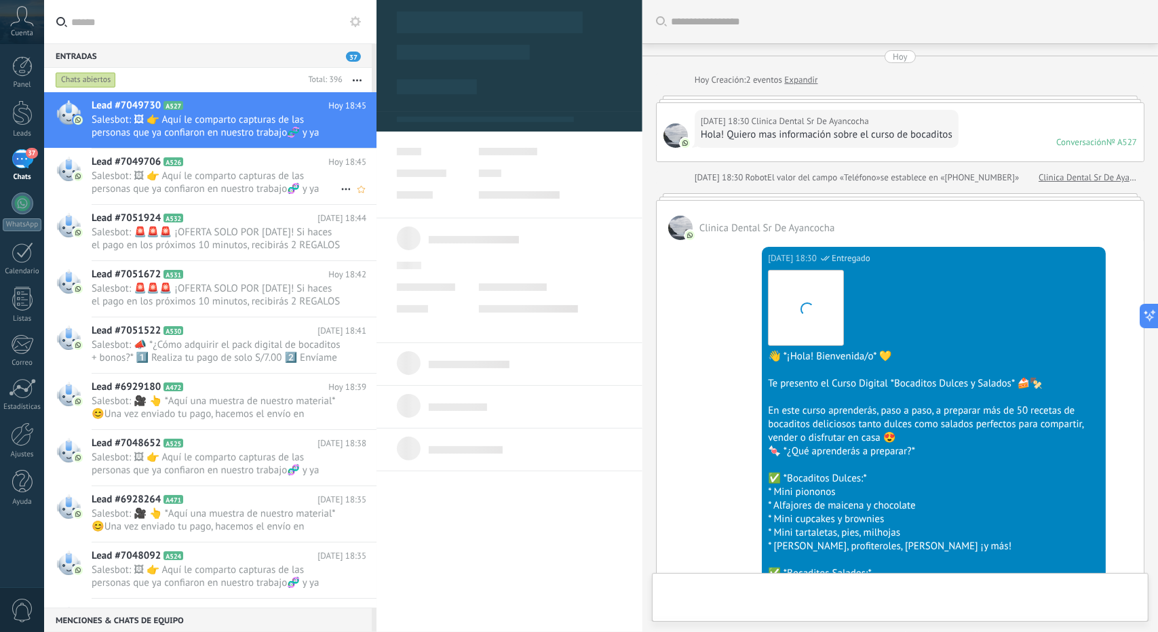
type textarea "**********"
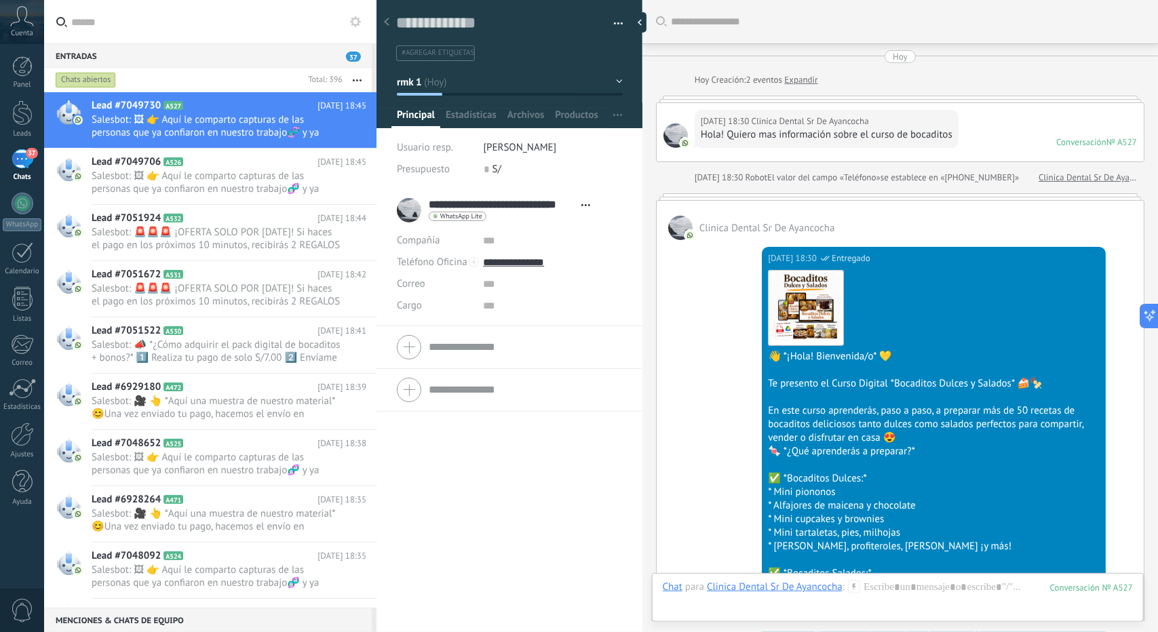
scroll to position [20, 0]
